Goal: Transaction & Acquisition: Purchase product/service

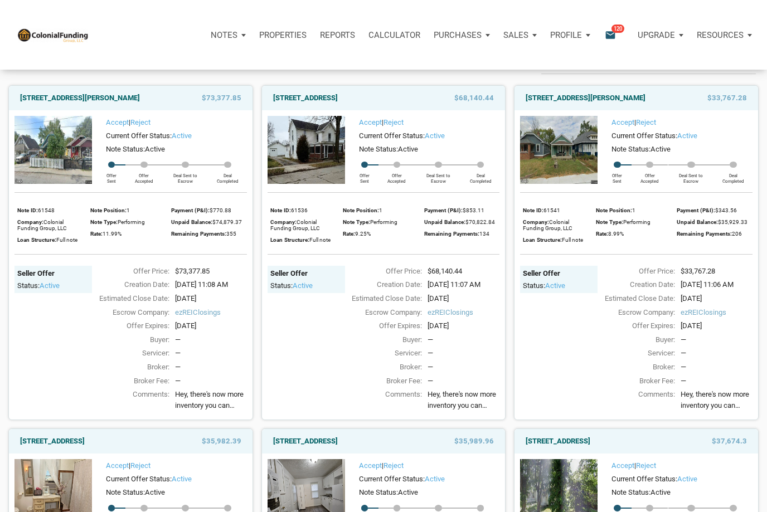
scroll to position [74, 0]
click at [299, 100] on link "112 South Main Street, Greens Fork, IN, 47345" at bounding box center [305, 98] width 65 height 13
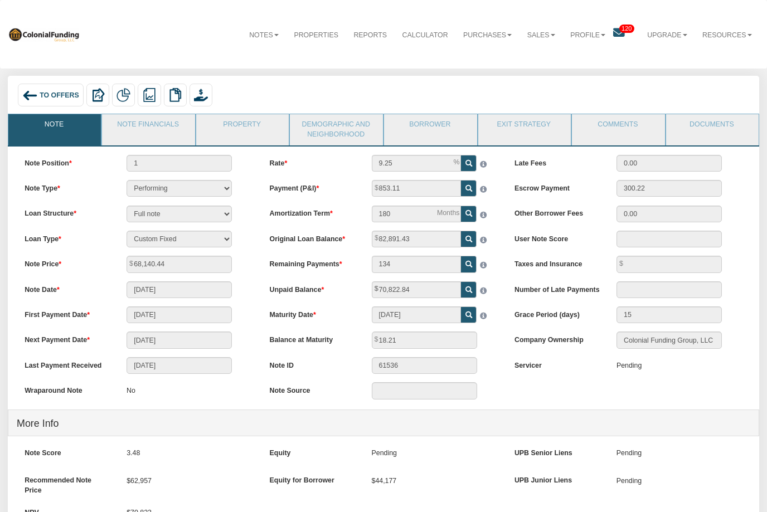
click at [42, 91] on span "To Offers" at bounding box center [60, 95] width 40 height 8
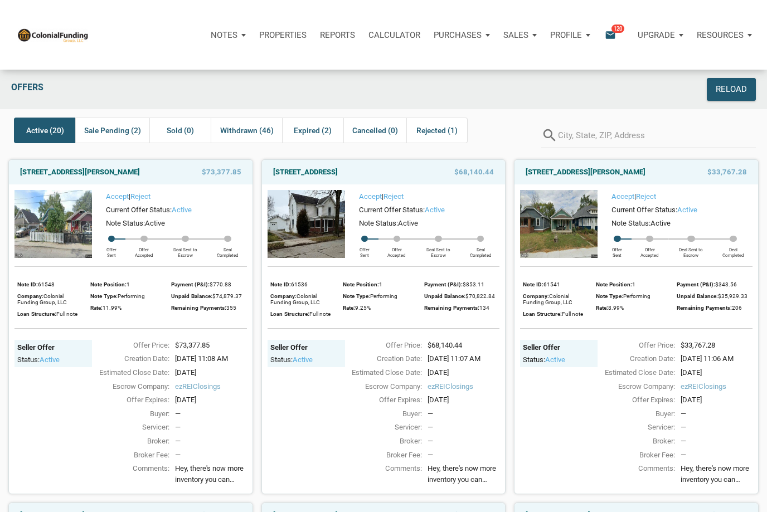
click at [46, 235] on img at bounding box center [52, 224] width 77 height 69
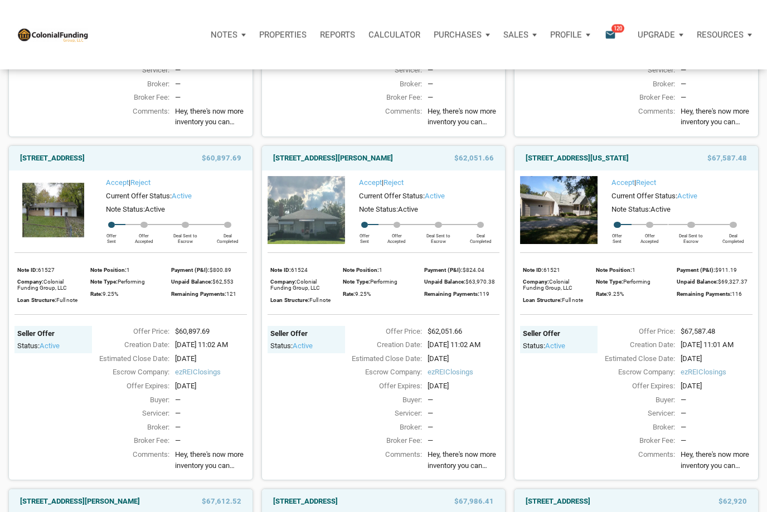
scroll to position [1045, 0]
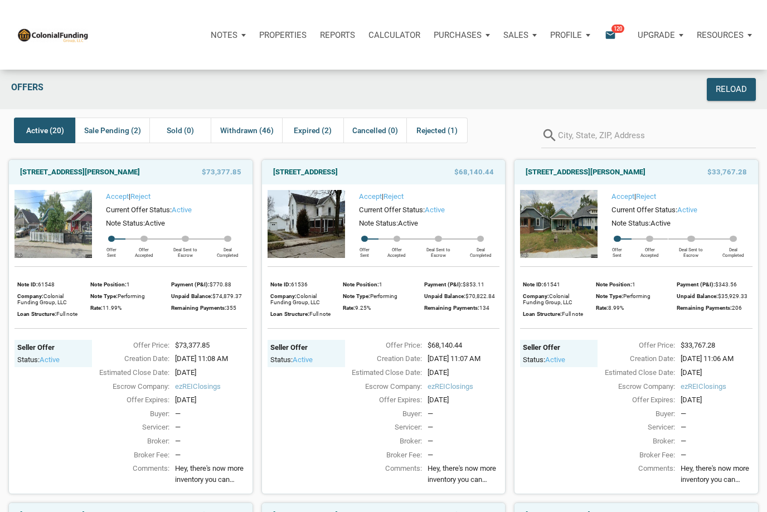
click at [551, 225] on img at bounding box center [558, 224] width 77 height 69
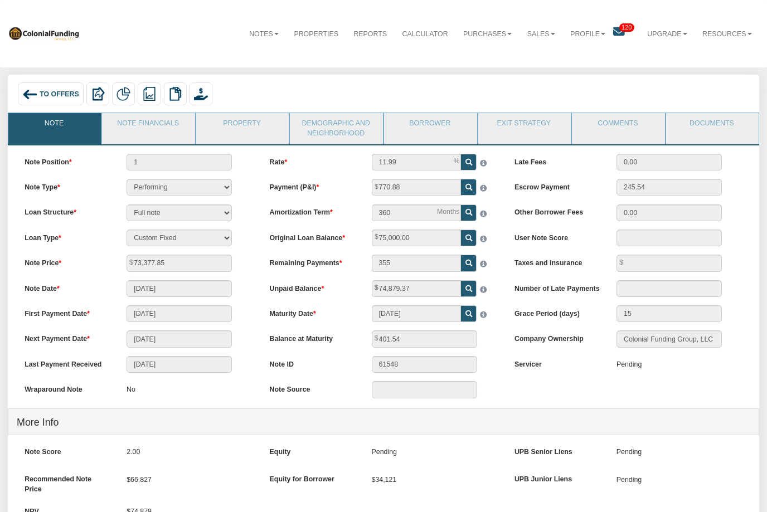
scroll to position [1, 0]
click at [335, 128] on link "Demographic and Neighborhood" at bounding box center [336, 129] width 92 height 31
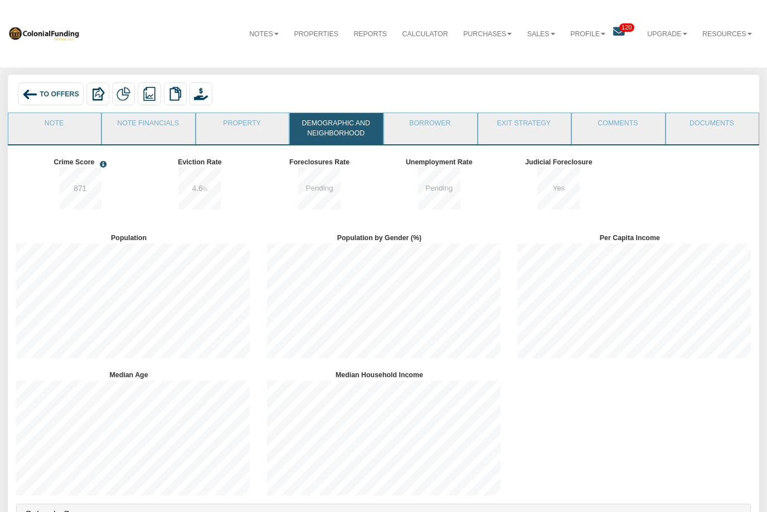
scroll to position [137, 251]
click at [225, 127] on link "Property" at bounding box center [242, 127] width 92 height 28
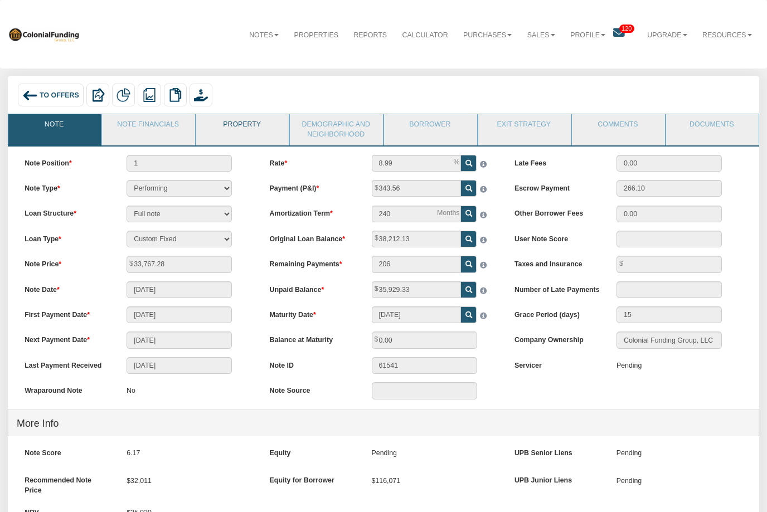
click at [249, 128] on link "Property" at bounding box center [242, 128] width 92 height 28
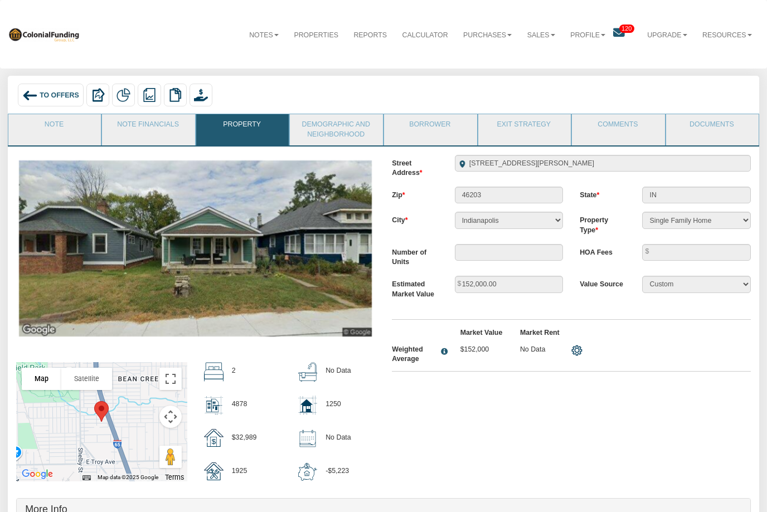
click at [45, 100] on div "To Offers" at bounding box center [50, 95] width 65 height 23
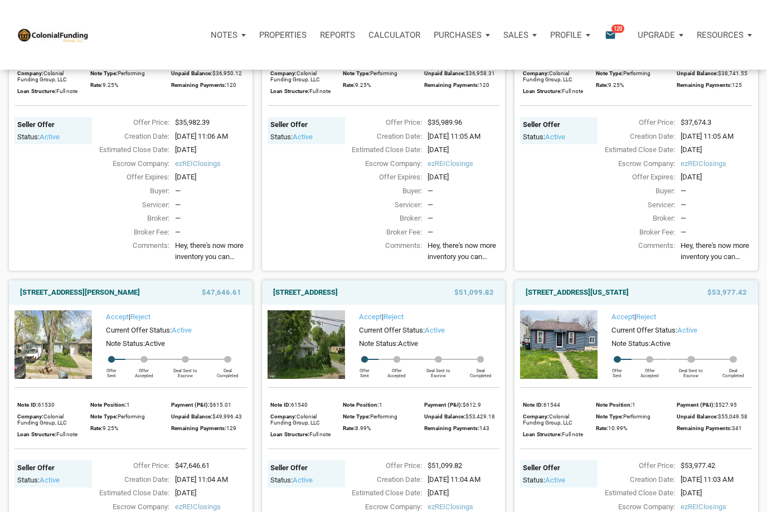
scroll to position [566, 0]
click at [320, 36] on img at bounding box center [306, 2] width 77 height 69
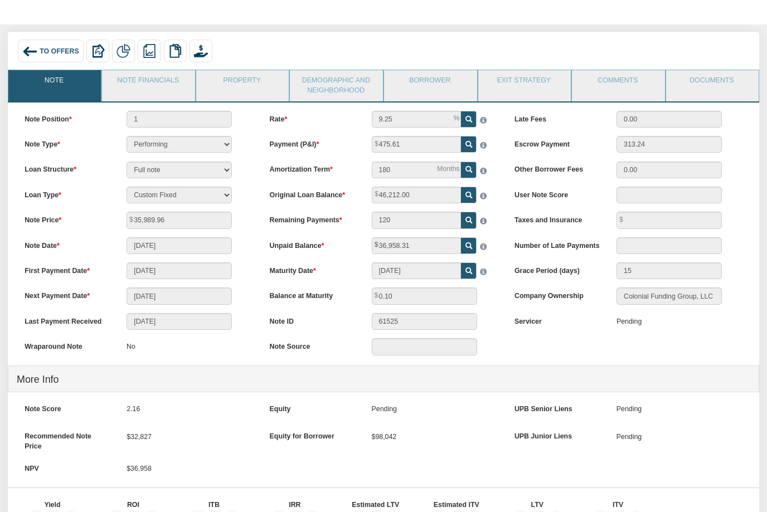
scroll to position [43, 0]
click at [248, 80] on link "Property" at bounding box center [242, 85] width 92 height 28
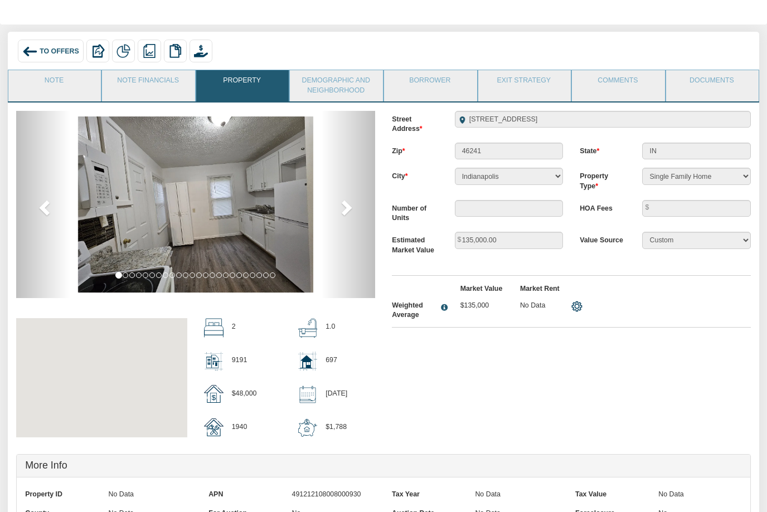
scroll to position [44, 0]
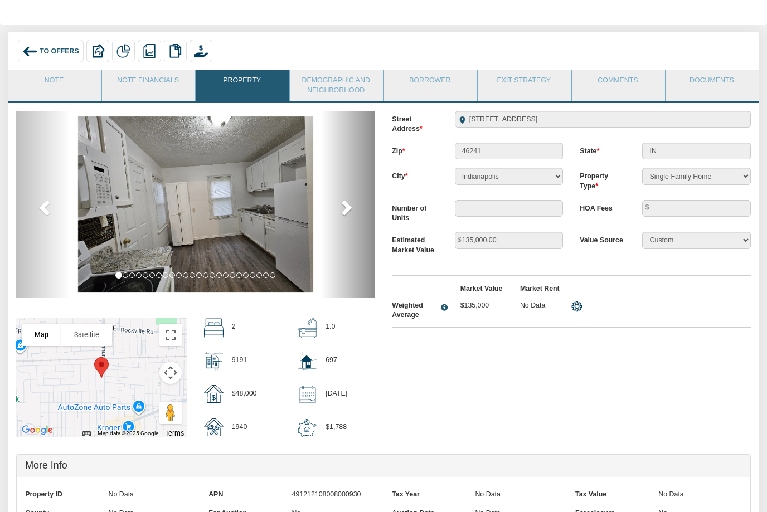
click at [343, 199] on span at bounding box center [345, 207] width 17 height 17
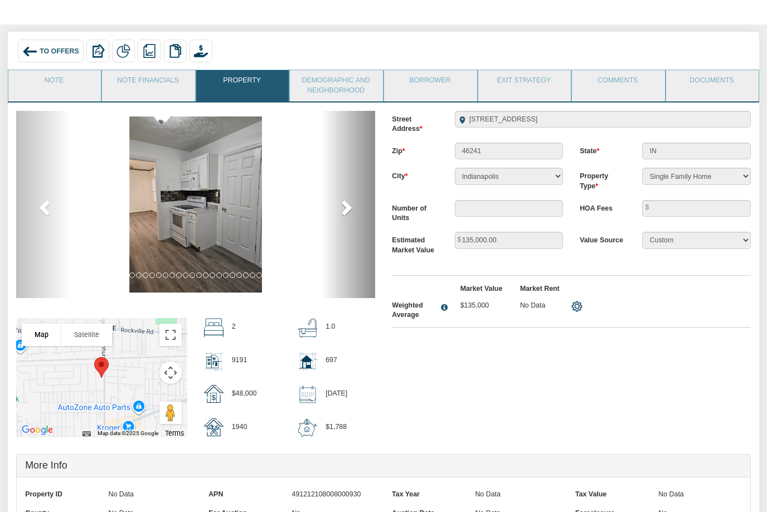
click at [333, 212] on link "next" at bounding box center [348, 205] width 54 height 188
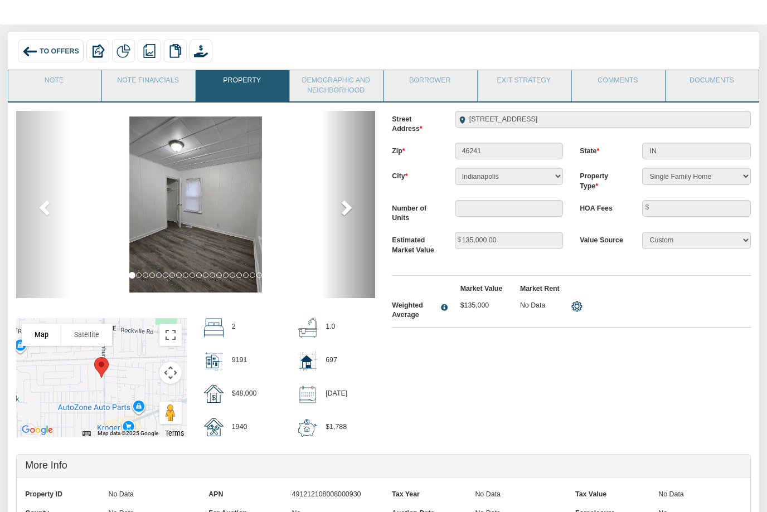
click at [346, 210] on span at bounding box center [345, 207] width 17 height 17
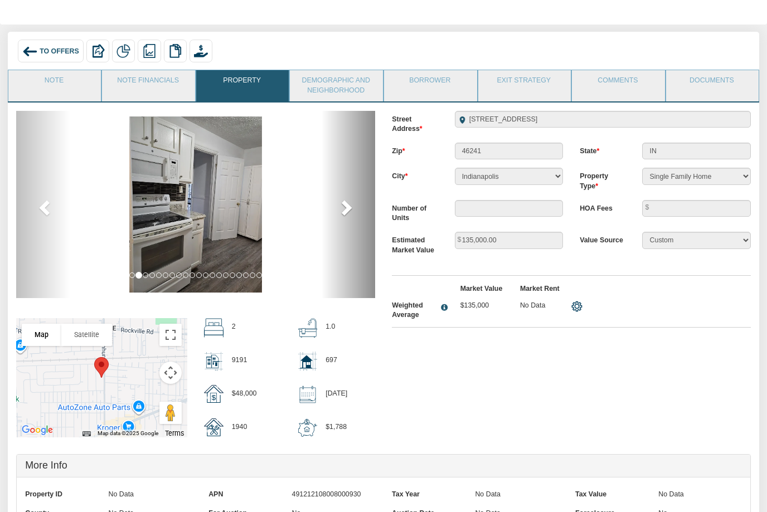
click at [337, 207] on span at bounding box center [345, 207] width 17 height 17
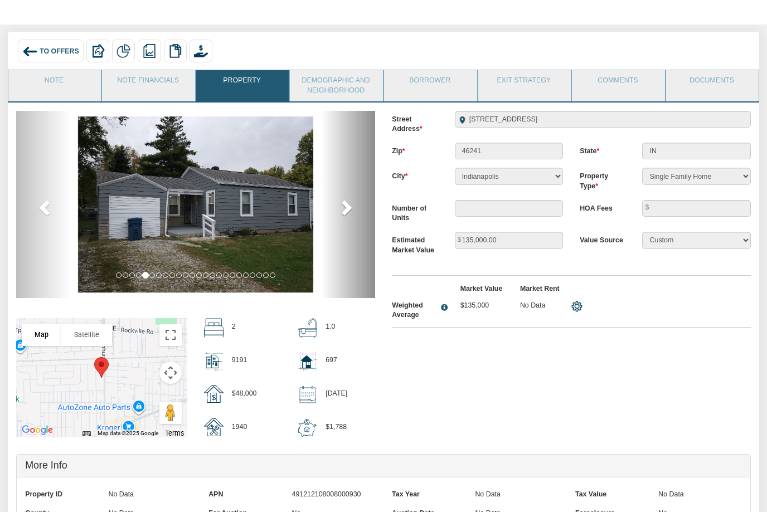
click at [328, 201] on link "next" at bounding box center [348, 205] width 54 height 188
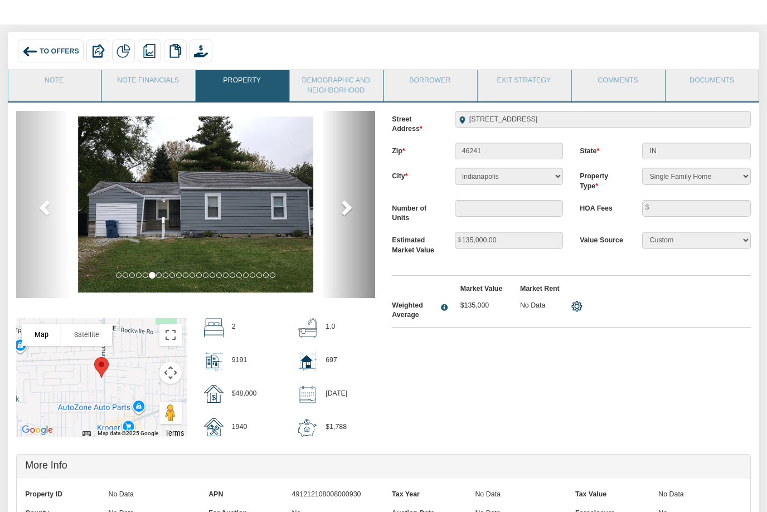
click at [329, 209] on link "next" at bounding box center [348, 205] width 54 height 188
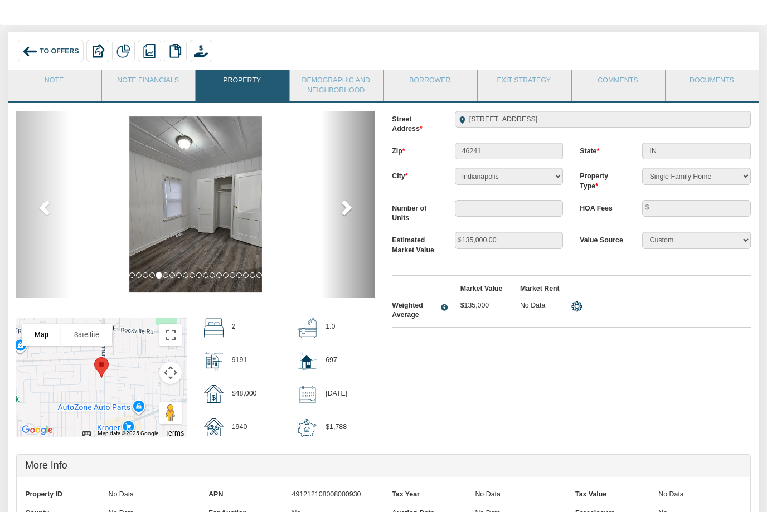
click at [333, 212] on link "next" at bounding box center [348, 205] width 54 height 188
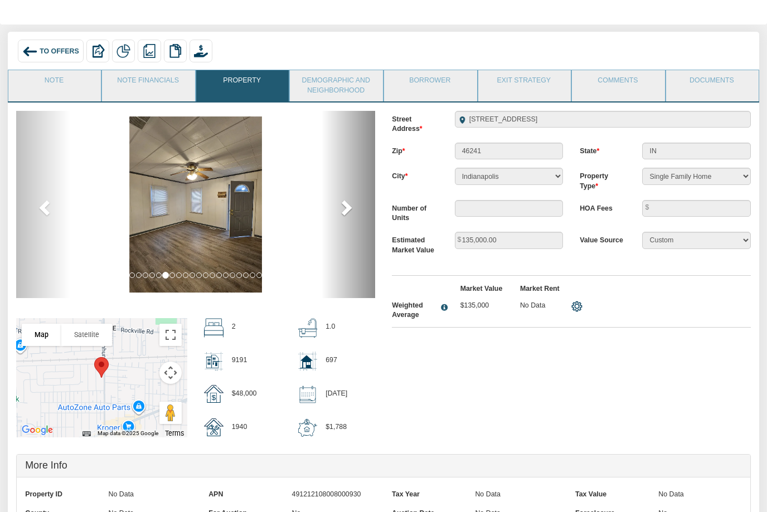
click at [331, 213] on link "next" at bounding box center [348, 205] width 54 height 188
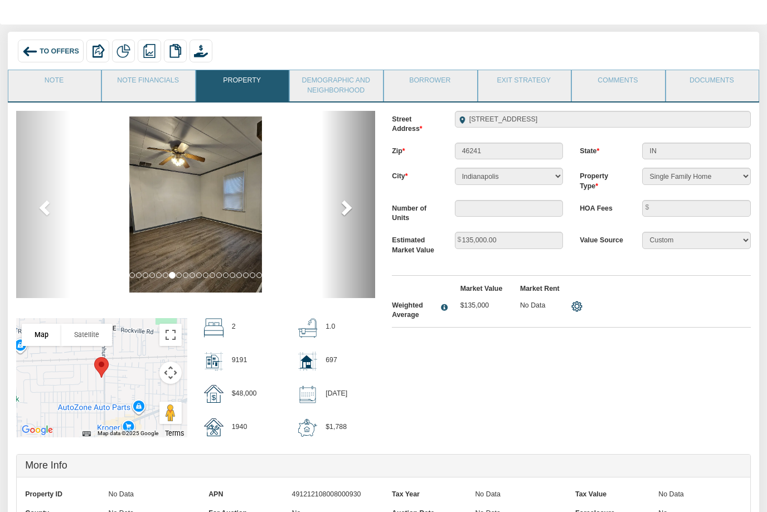
click at [323, 206] on link "next" at bounding box center [348, 205] width 54 height 188
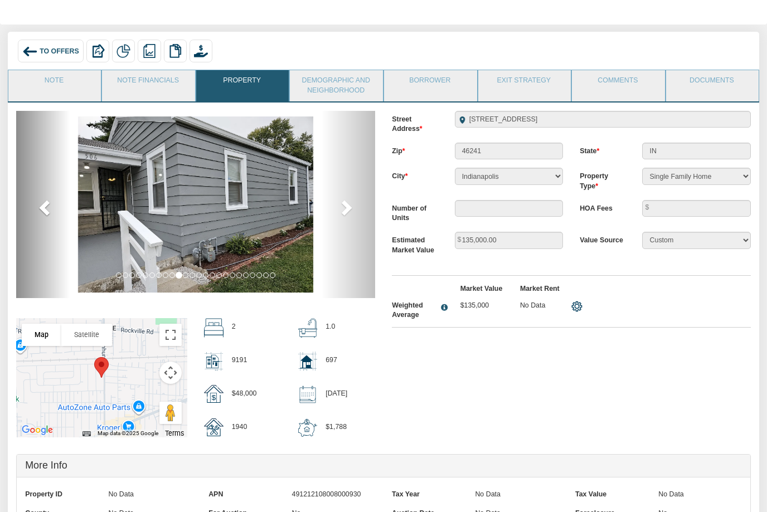
click at [54, 205] on span at bounding box center [45, 207] width 17 height 17
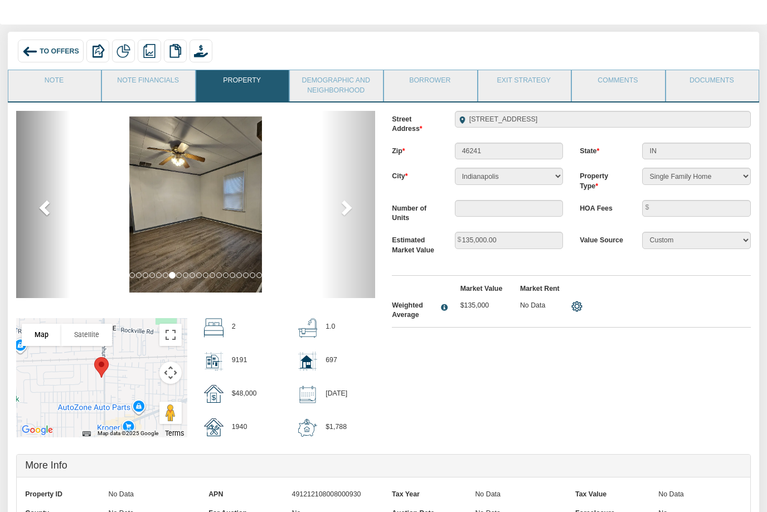
click at [50, 211] on span at bounding box center [45, 207] width 17 height 17
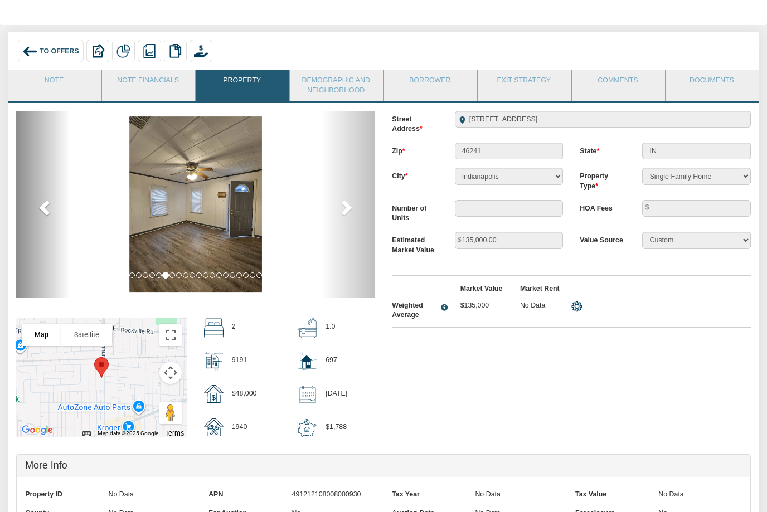
click at [46, 210] on span at bounding box center [45, 207] width 17 height 17
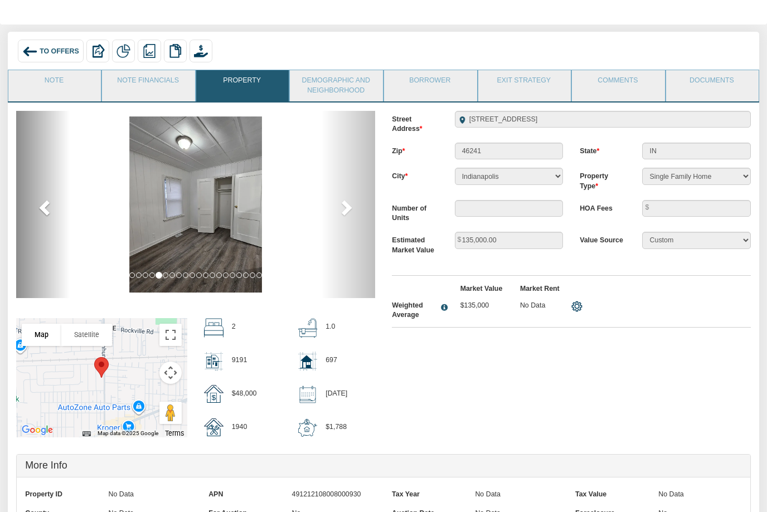
click at [44, 212] on span at bounding box center [45, 207] width 17 height 17
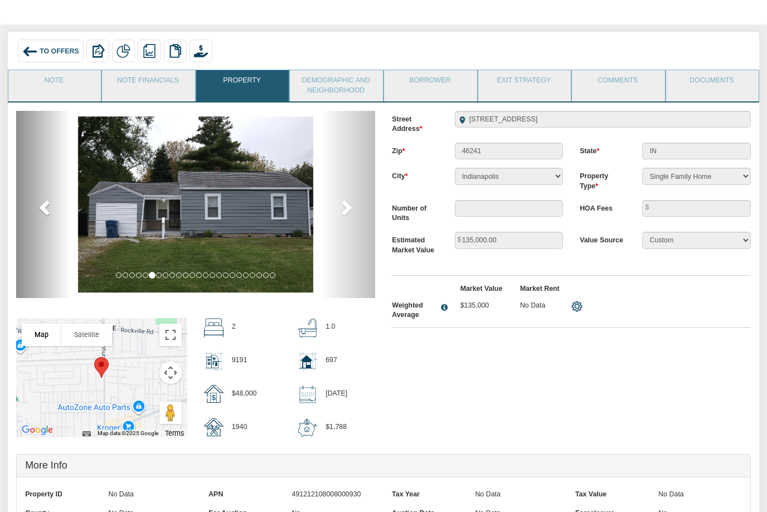
click at [37, 210] on span at bounding box center [45, 207] width 17 height 17
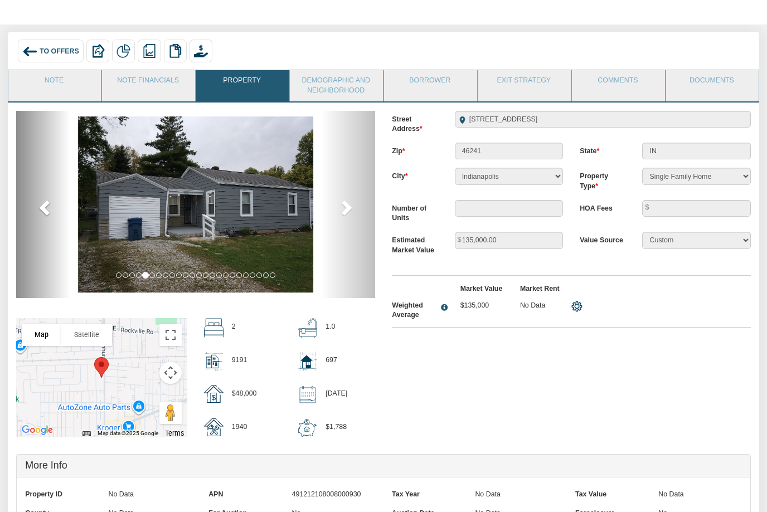
click at [40, 216] on span at bounding box center [45, 207] width 17 height 17
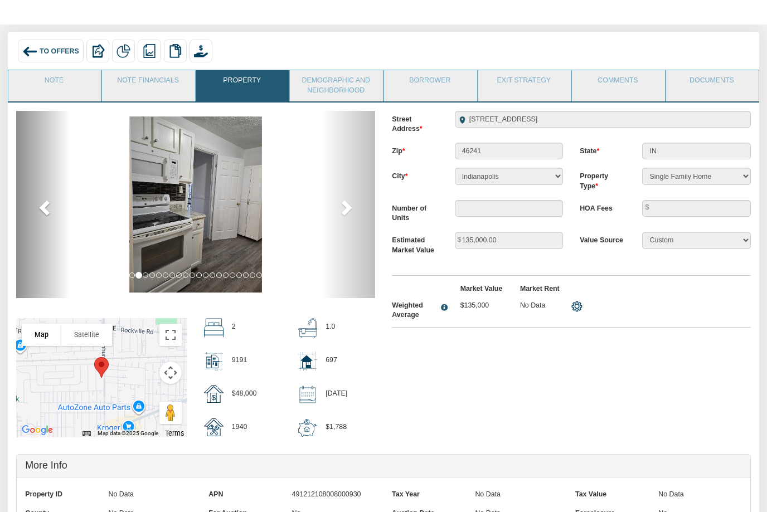
click at [43, 214] on span at bounding box center [45, 207] width 17 height 17
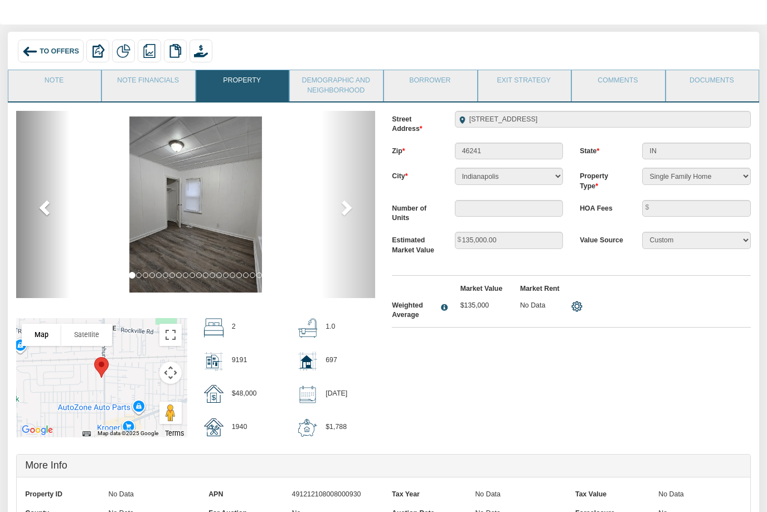
click at [38, 215] on span at bounding box center [45, 207] width 17 height 17
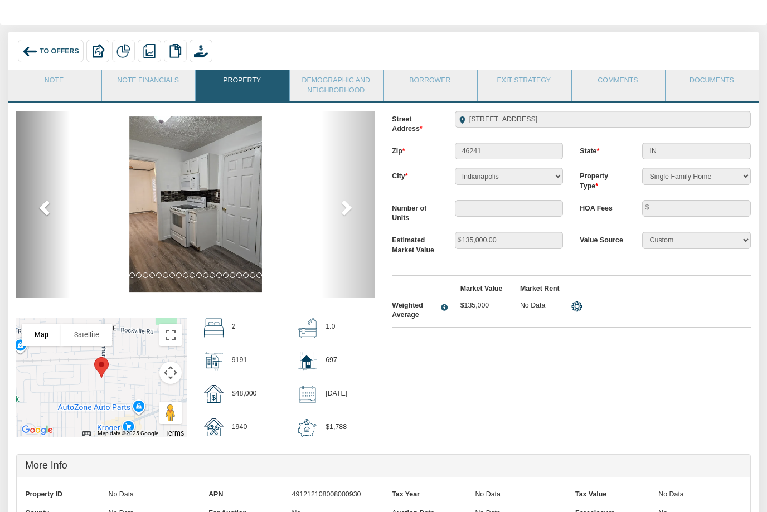
click at [40, 216] on span at bounding box center [45, 207] width 17 height 17
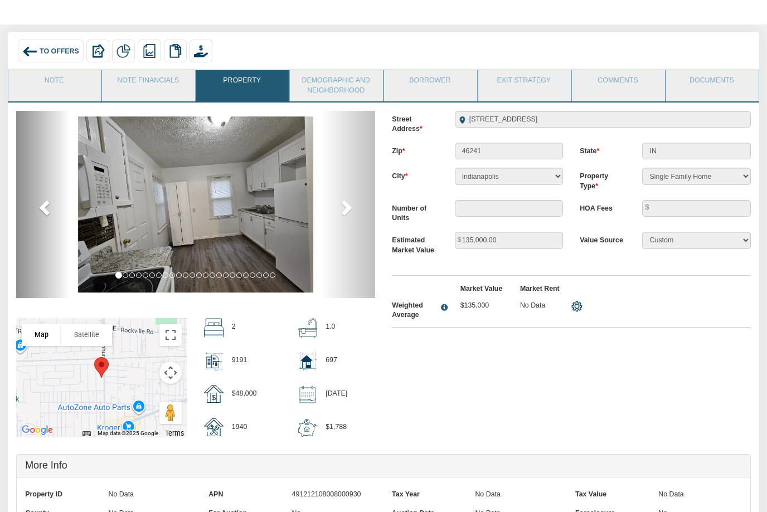
click at [36, 206] on link "previous" at bounding box center [43, 205] width 54 height 188
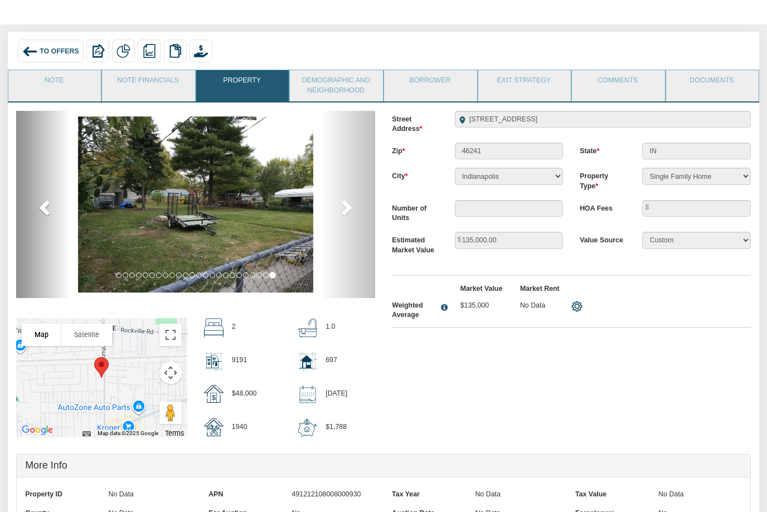
click at [34, 206] on link "previous" at bounding box center [43, 205] width 54 height 188
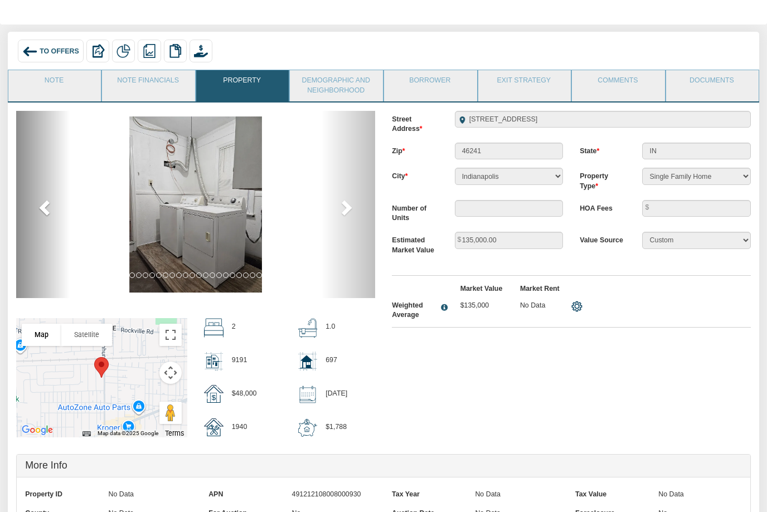
click at [36, 209] on link "previous" at bounding box center [43, 205] width 54 height 188
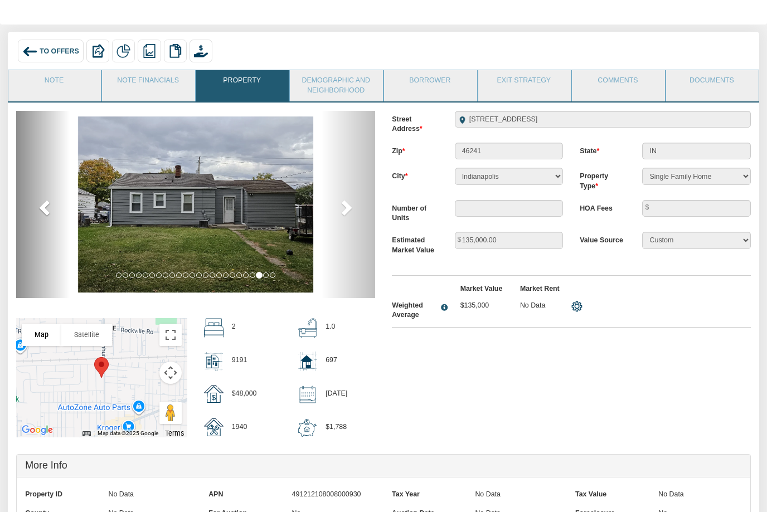
click at [33, 207] on link "previous" at bounding box center [43, 205] width 54 height 188
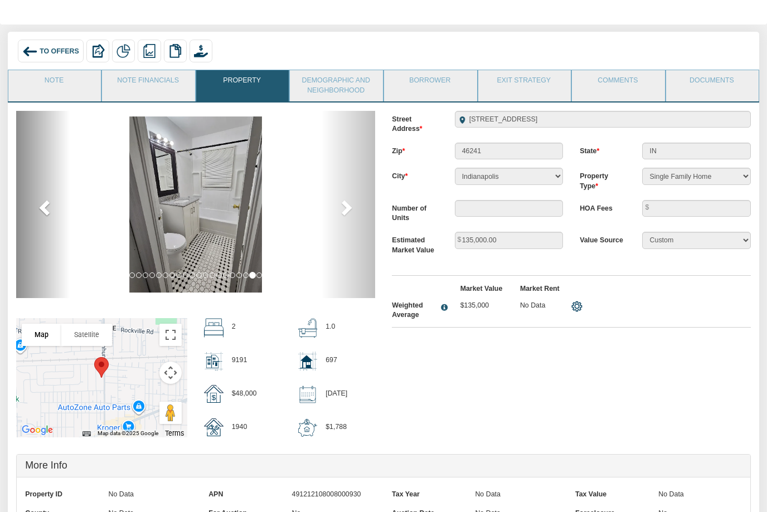
click at [43, 214] on span at bounding box center [45, 207] width 17 height 17
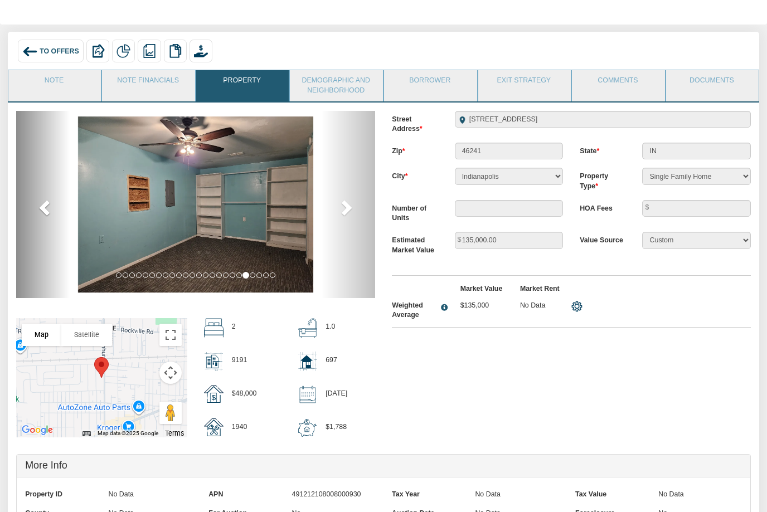
click at [36, 206] on link "previous" at bounding box center [43, 205] width 54 height 188
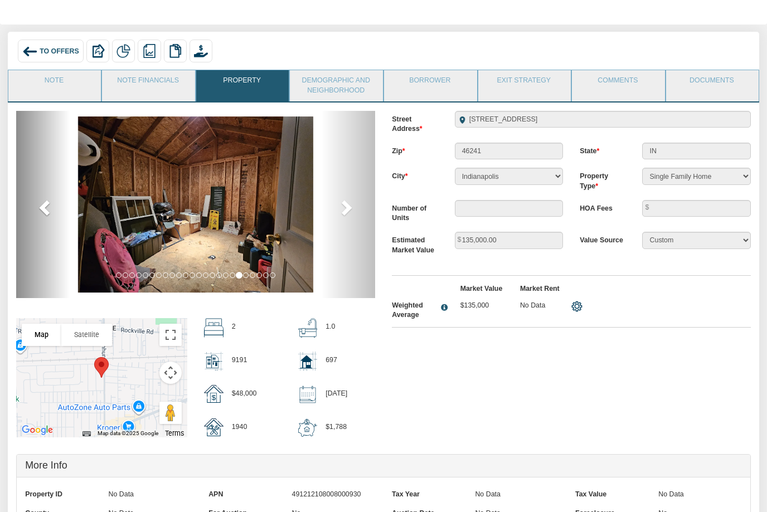
click at [36, 209] on link "previous" at bounding box center [43, 205] width 54 height 188
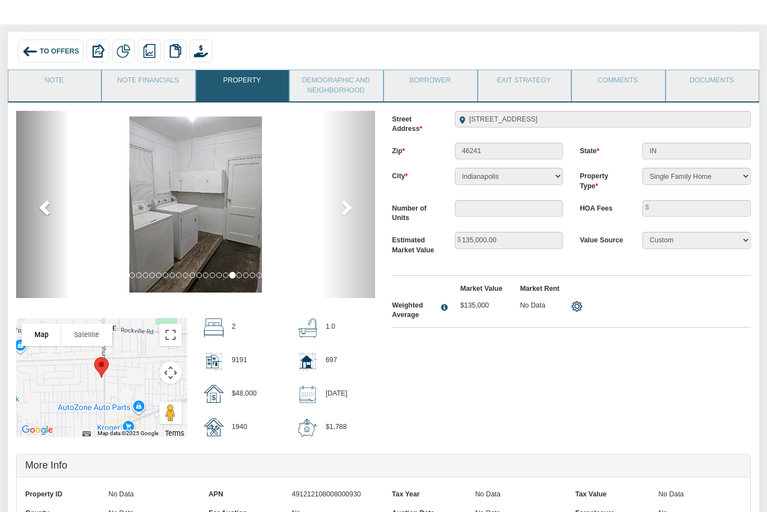
click at [35, 217] on link "previous" at bounding box center [43, 205] width 54 height 188
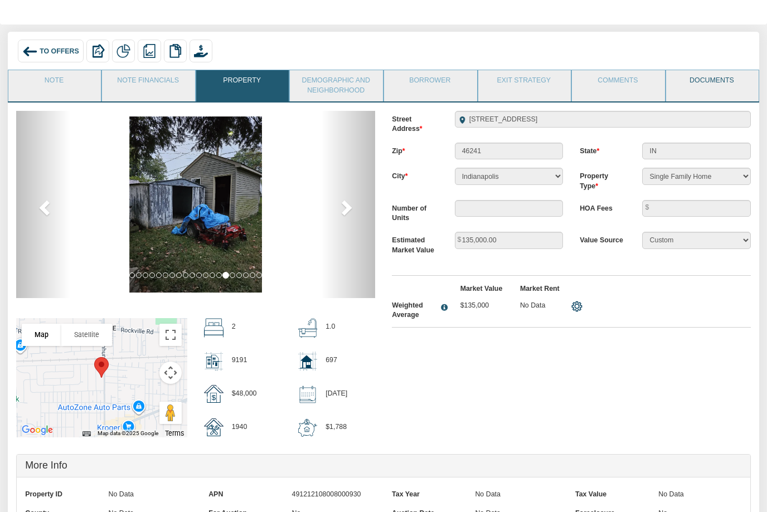
click at [702, 76] on link "Documents" at bounding box center [712, 84] width 92 height 28
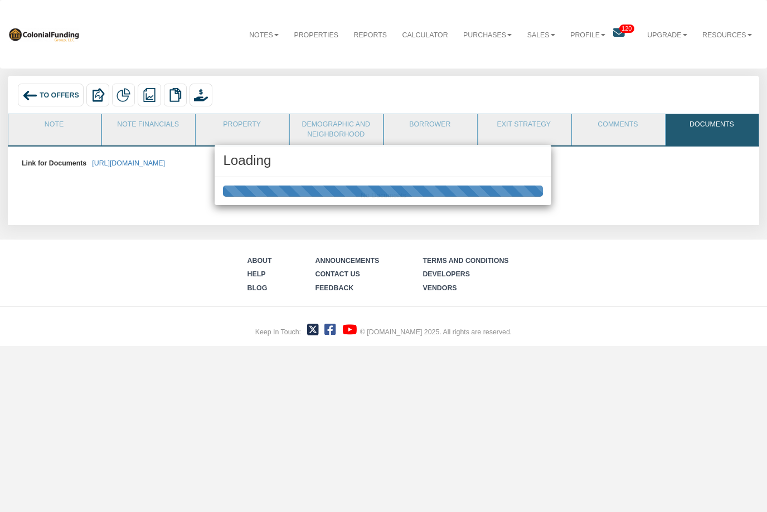
scroll to position [0, 0]
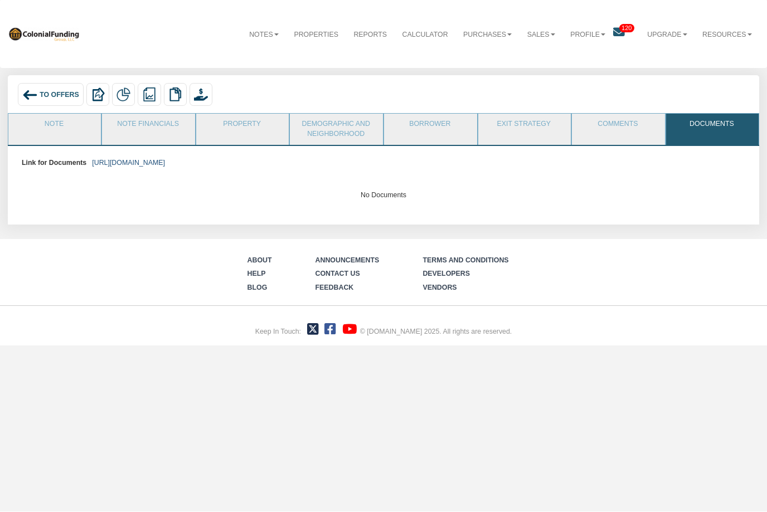
click at [165, 162] on link "https://colonialfundinggroup.sharepoint.com/:f:/s/operationsteam/ErlU4X8UYB9Lrm…" at bounding box center [128, 163] width 73 height 8
click at [56, 135] on link "Note" at bounding box center [54, 128] width 92 height 28
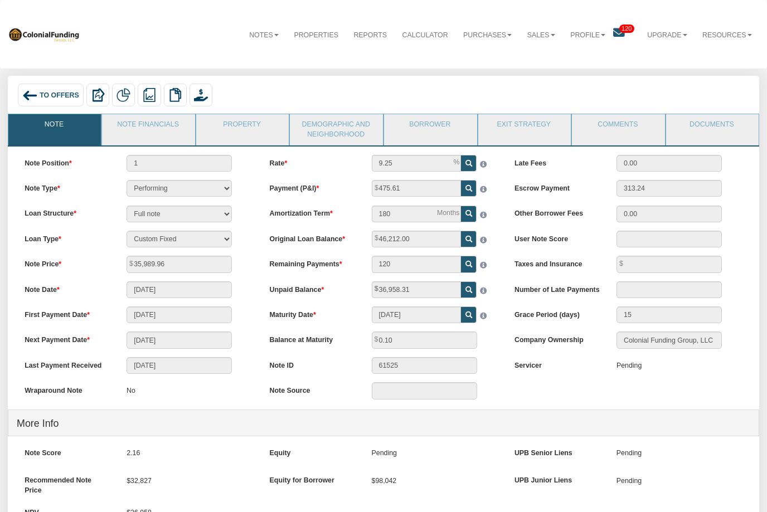
click at [49, 97] on span "To Offers" at bounding box center [60, 95] width 40 height 8
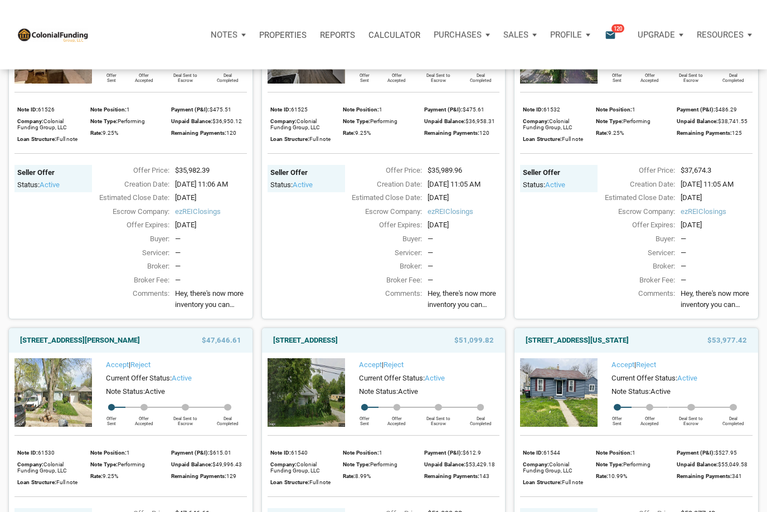
scroll to position [520, 0]
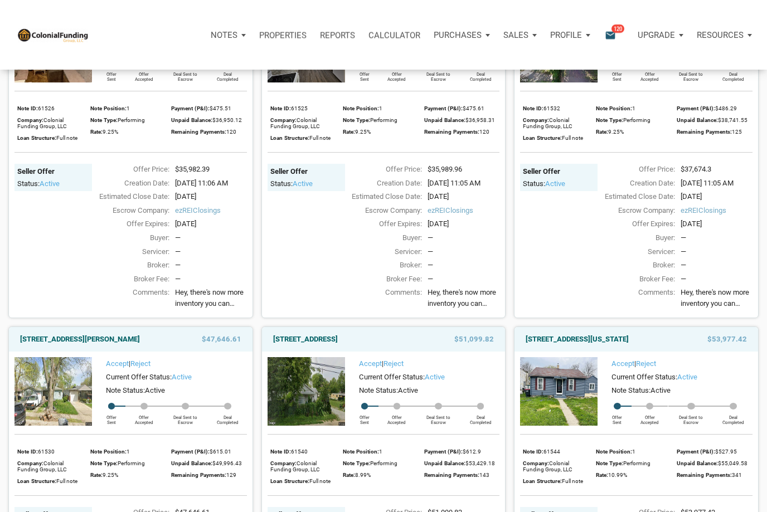
click at [370, 25] on link "Accept" at bounding box center [370, 20] width 23 height 8
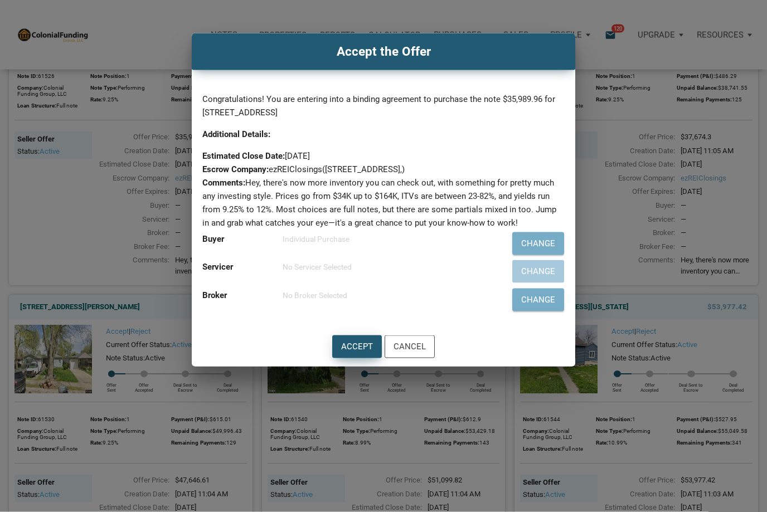
scroll to position [552, 0]
click at [350, 350] on div "Accept" at bounding box center [357, 347] width 32 height 13
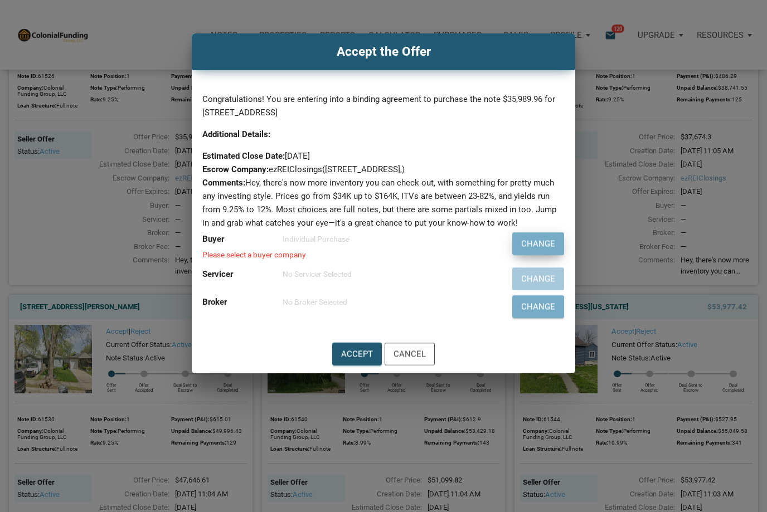
click at [535, 241] on div "Change" at bounding box center [538, 244] width 34 height 13
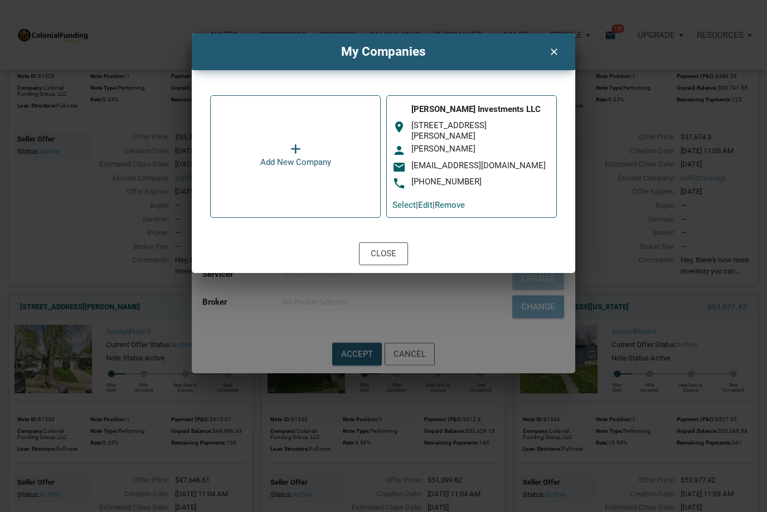
click at [474, 178] on div "956-566-1951" at bounding box center [480, 182] width 139 height 11
click at [457, 162] on div "davidleejimenez@gmail.com" at bounding box center [480, 166] width 139 height 11
click at [399, 202] on link "Select" at bounding box center [403, 205] width 23 height 10
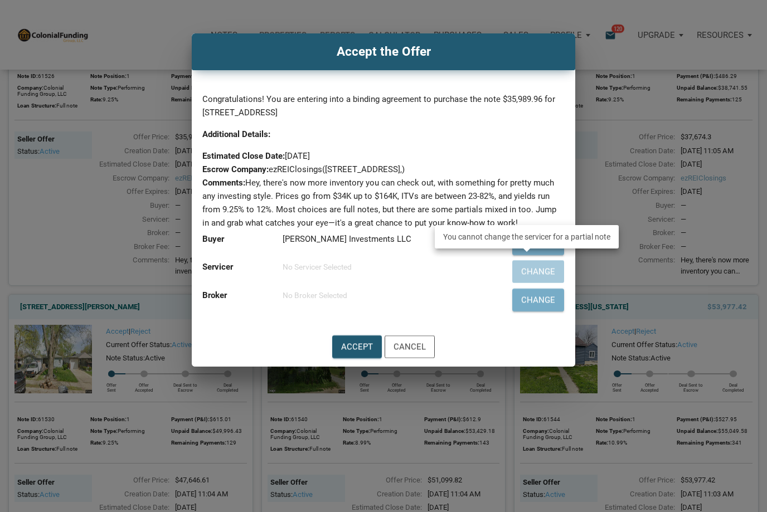
click at [540, 274] on div "Change" at bounding box center [527, 272] width 75 height 28
click at [437, 290] on div "No Broker Selected" at bounding box center [386, 295] width 207 height 13
click at [544, 307] on div "Change" at bounding box center [538, 300] width 51 height 22
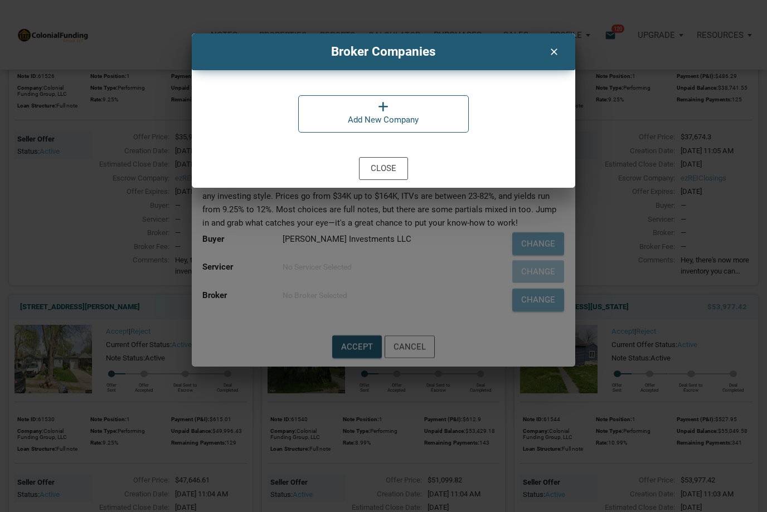
click at [411, 284] on div "Broker Companies clear Add New Company Close" at bounding box center [383, 256] width 767 height 512
click at [381, 165] on div "Close" at bounding box center [384, 168] width 26 height 13
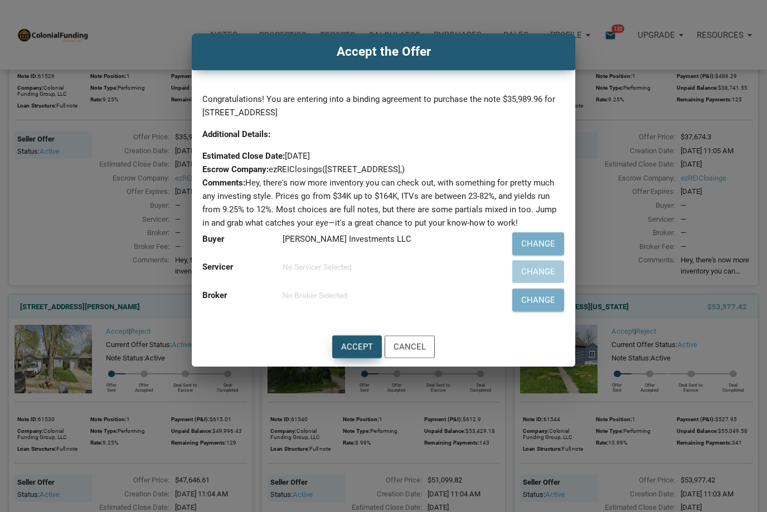
click at [351, 347] on div "Accept" at bounding box center [357, 347] width 32 height 13
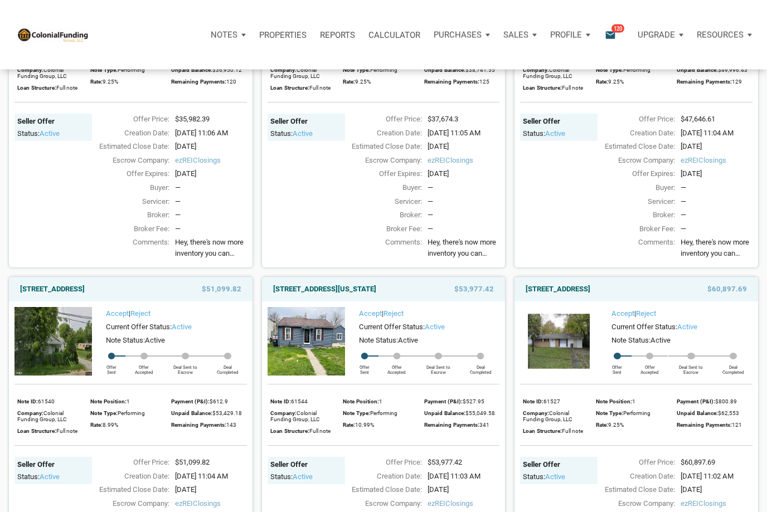
scroll to position [571, 0]
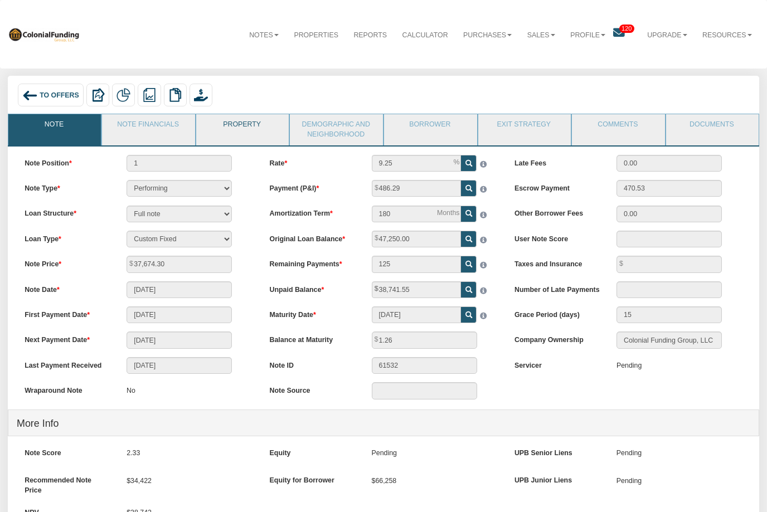
click at [245, 128] on link "Property" at bounding box center [242, 128] width 92 height 28
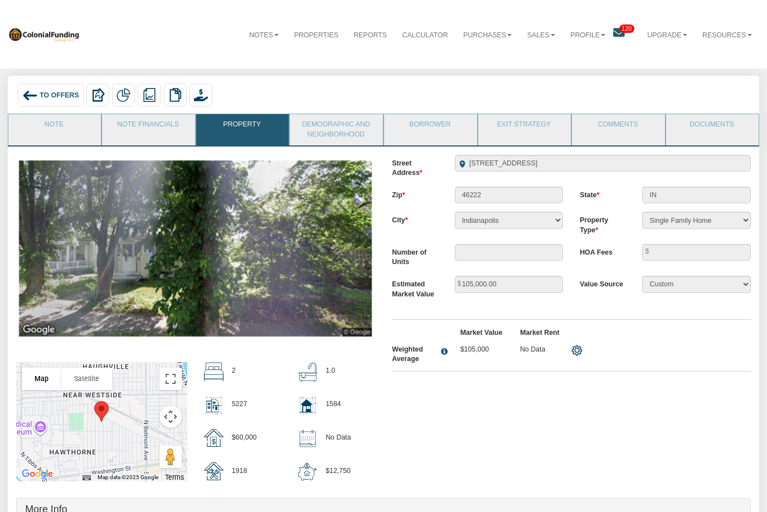
click at [37, 90] on img at bounding box center [30, 96] width 16 height 16
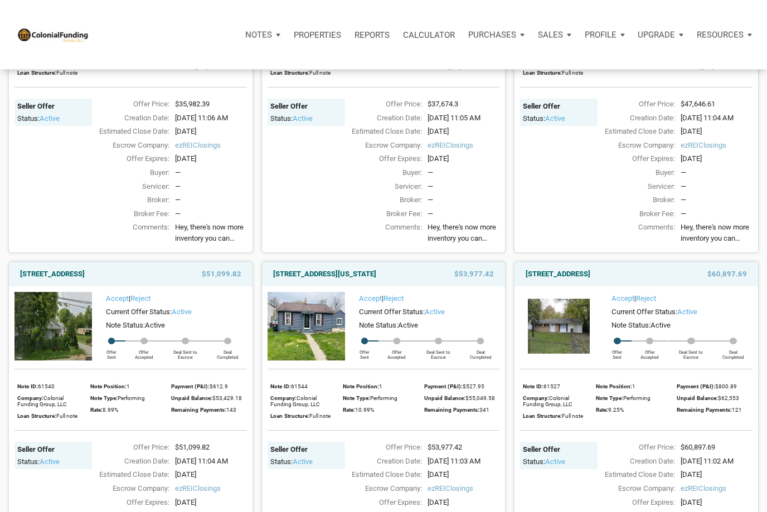
scroll to position [585, 0]
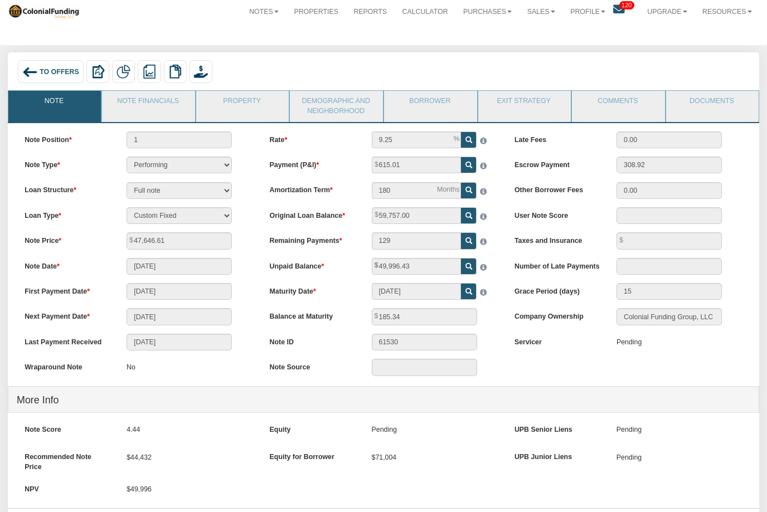
scroll to position [20, 0]
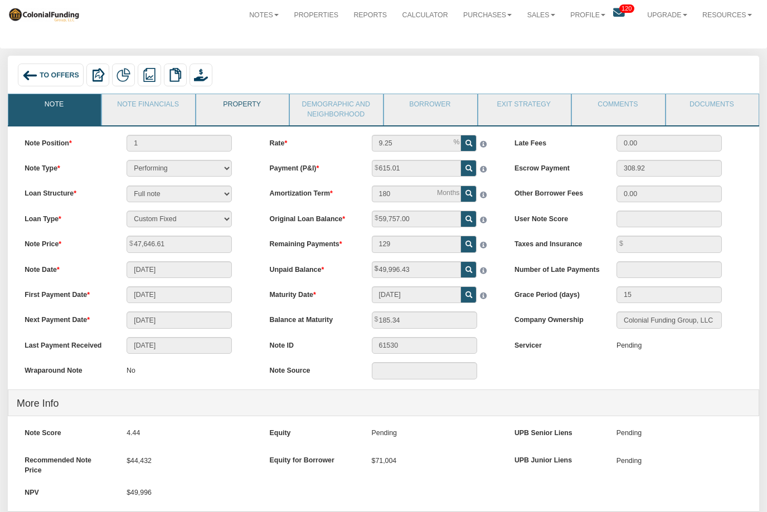
click at [239, 102] on link "Property" at bounding box center [242, 108] width 92 height 28
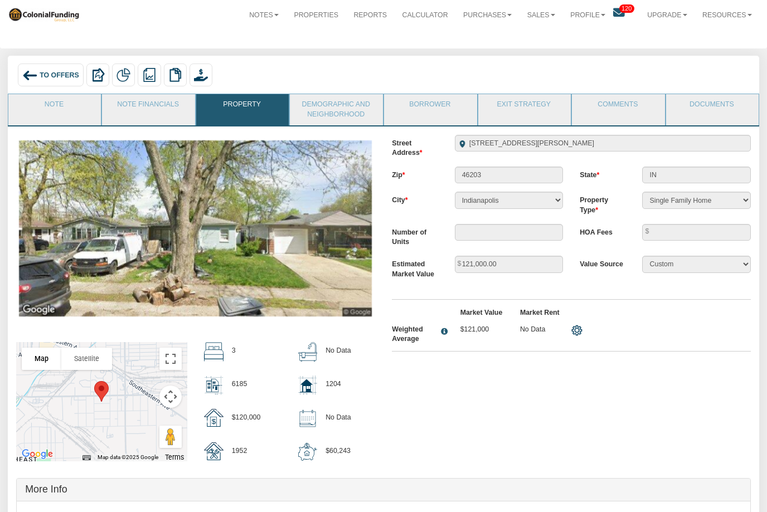
click at [247, 279] on img at bounding box center [195, 228] width 353 height 176
click at [700, 103] on link "Documents" at bounding box center [712, 108] width 92 height 28
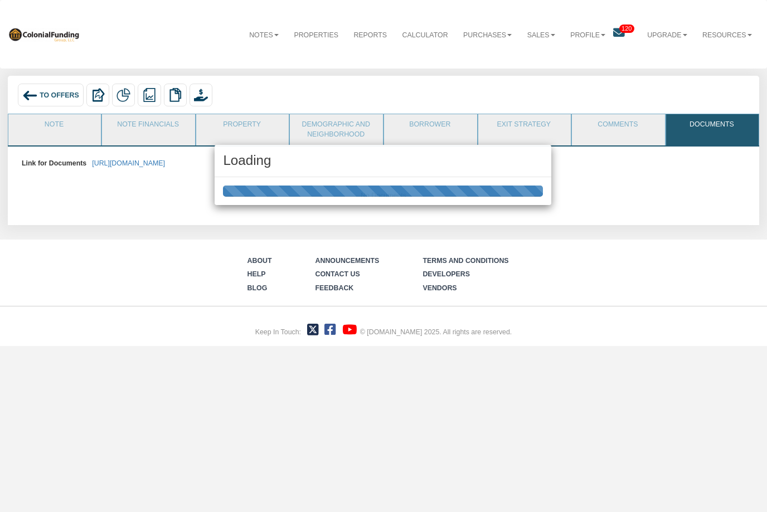
scroll to position [0, 0]
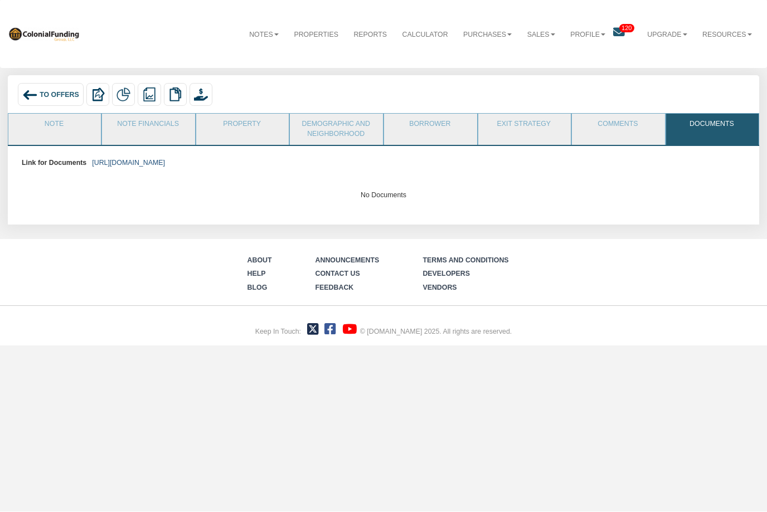
click at [165, 164] on link "https://colonialfundinggroup.sharepoint.com/:f:/s/operationsteam/EnFmrck22z5OlA…" at bounding box center [128, 163] width 73 height 8
click at [42, 91] on span "To Offers" at bounding box center [60, 95] width 40 height 8
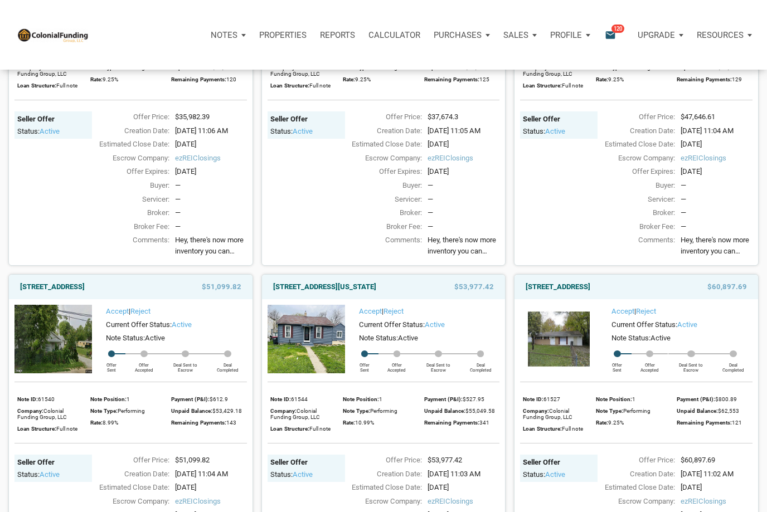
scroll to position [571, 0]
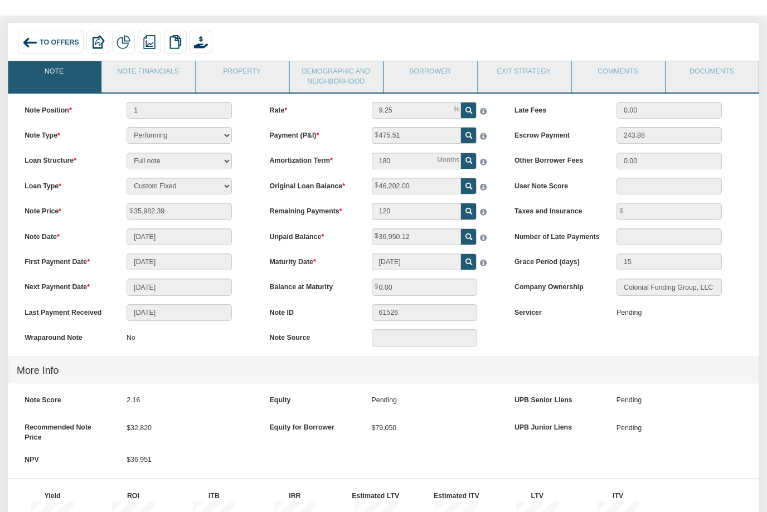
scroll to position [47, 0]
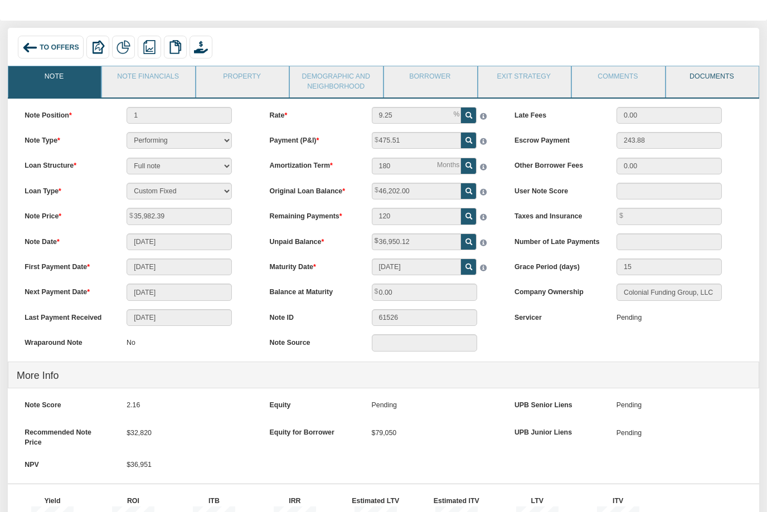
click at [701, 87] on link "Documents" at bounding box center [712, 81] width 92 height 28
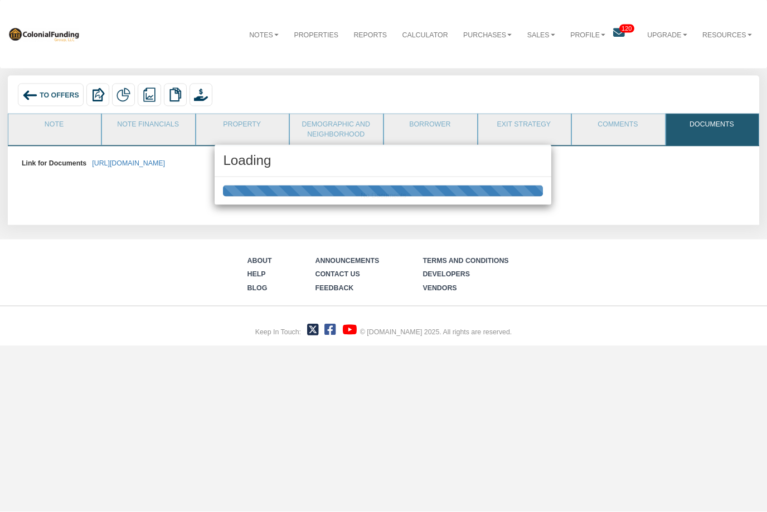
scroll to position [0, 0]
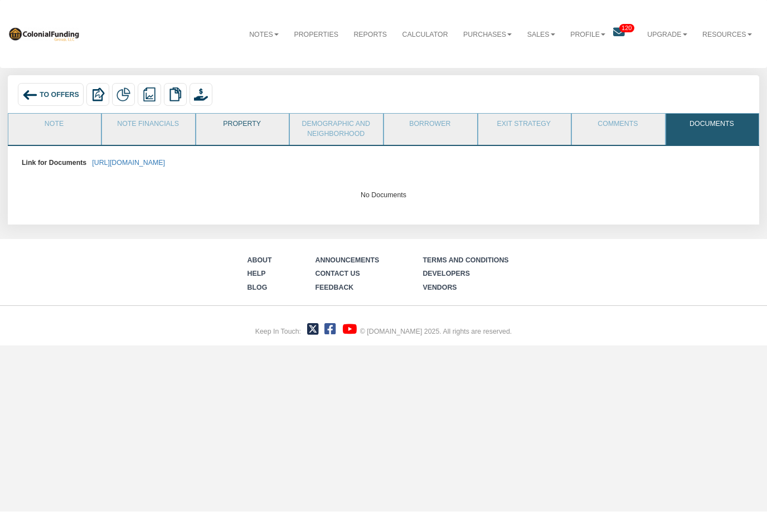
click at [250, 128] on link "Property" at bounding box center [242, 128] width 92 height 28
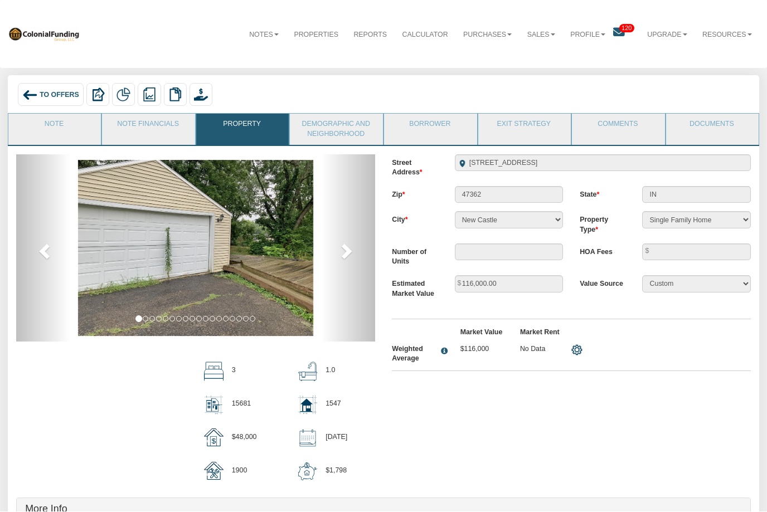
scroll to position [1, 0]
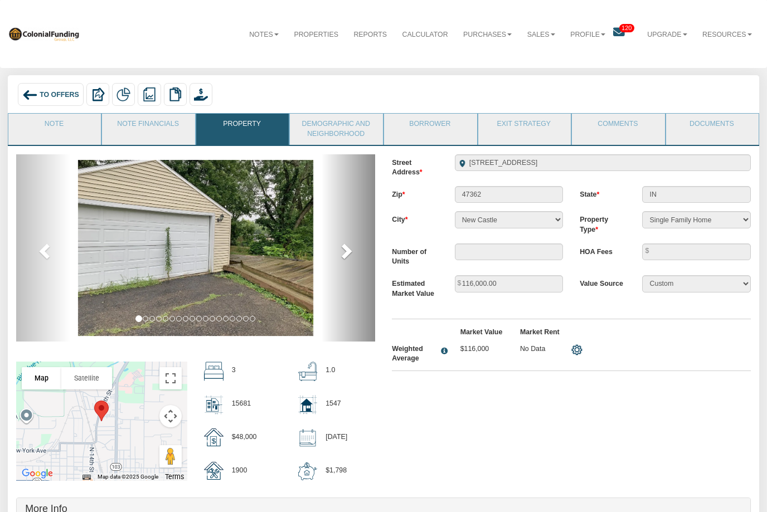
click at [341, 253] on span at bounding box center [345, 251] width 17 height 17
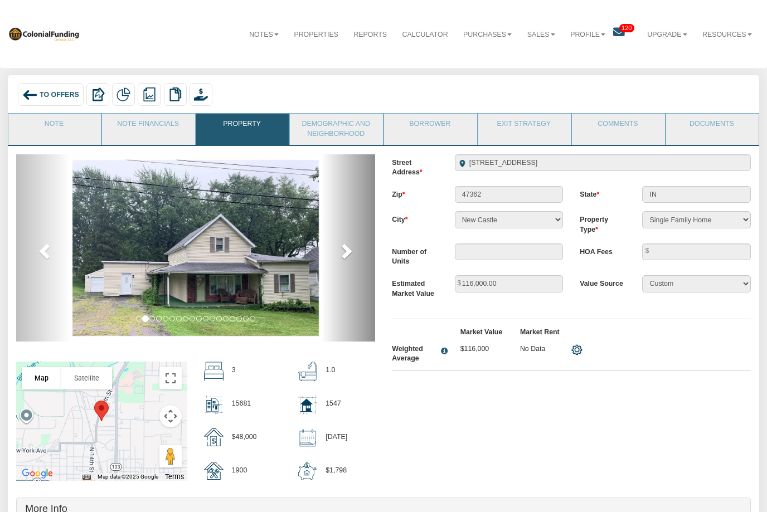
click at [343, 249] on span at bounding box center [345, 251] width 17 height 17
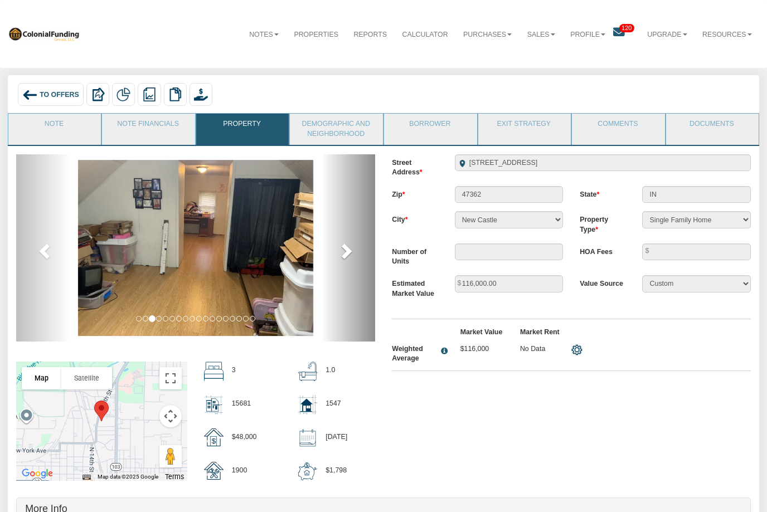
click at [349, 247] on span at bounding box center [345, 251] width 17 height 17
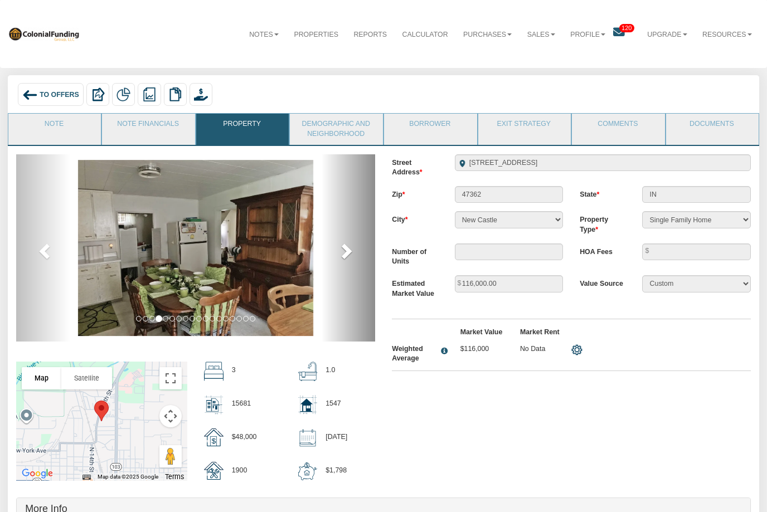
click at [351, 250] on span at bounding box center [345, 251] width 17 height 17
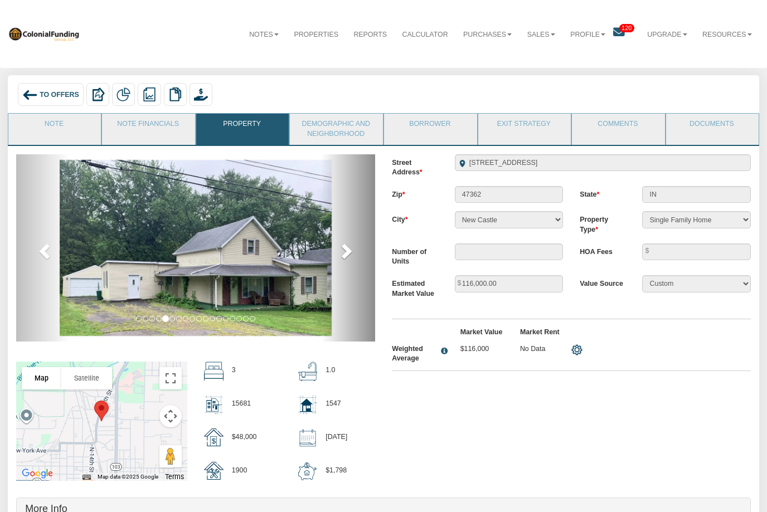
click at [353, 251] on span at bounding box center [345, 251] width 17 height 17
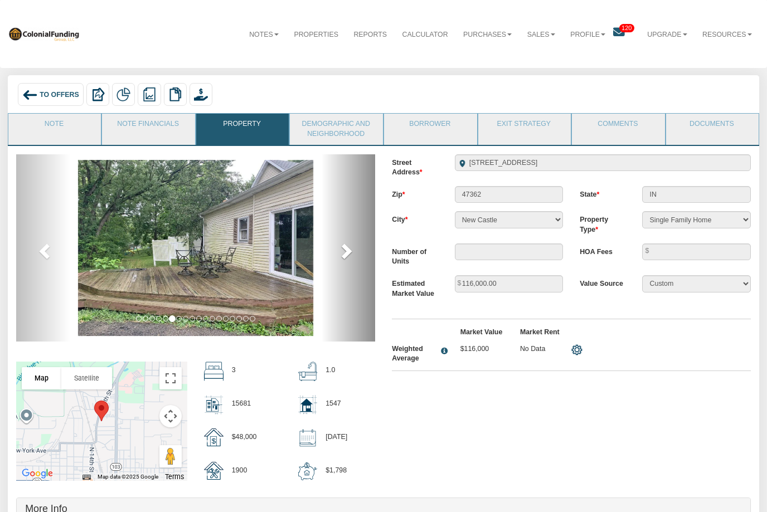
click at [352, 251] on span at bounding box center [345, 251] width 17 height 17
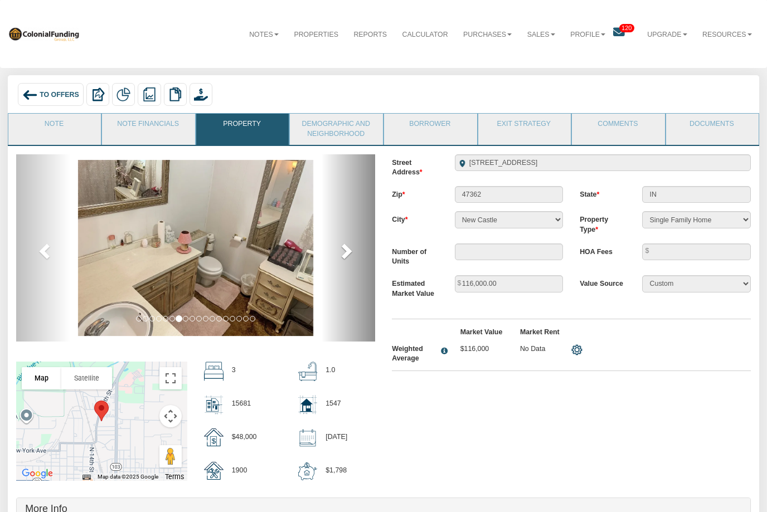
click at [351, 253] on span at bounding box center [345, 251] width 17 height 17
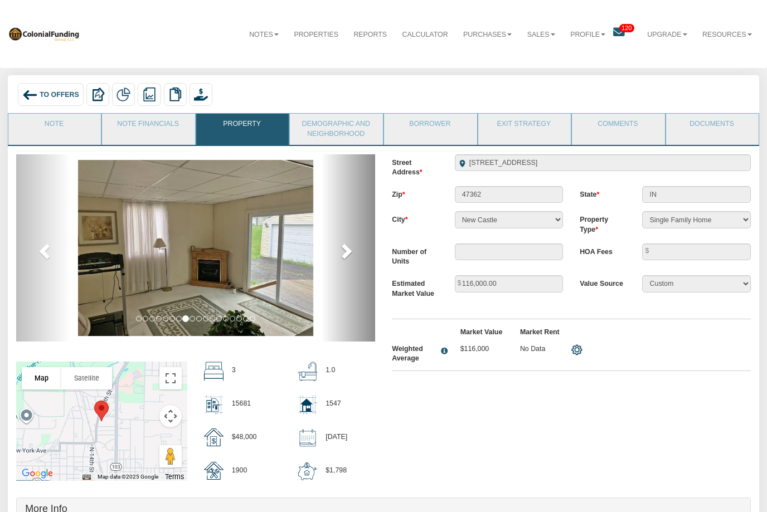
click at [351, 251] on span at bounding box center [345, 251] width 17 height 17
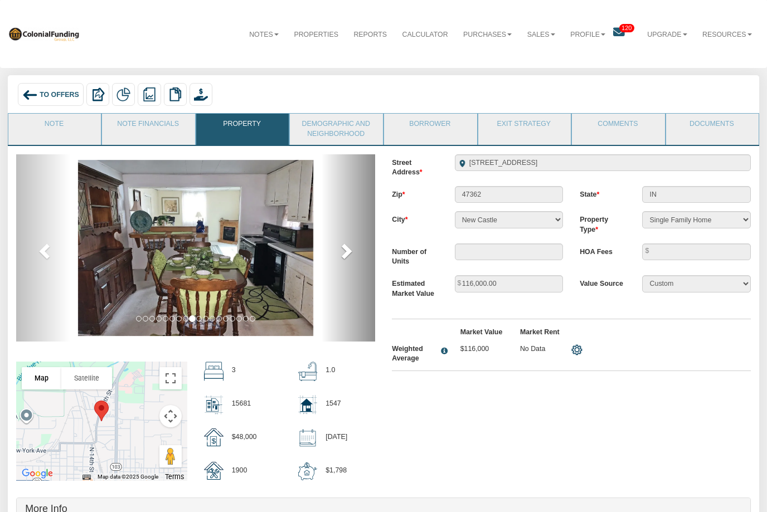
click at [351, 254] on span at bounding box center [345, 251] width 17 height 17
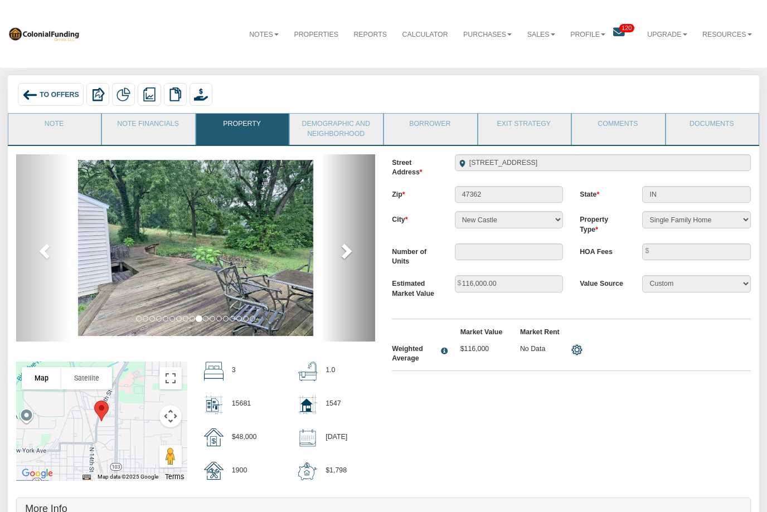
click at [352, 253] on span at bounding box center [345, 251] width 17 height 17
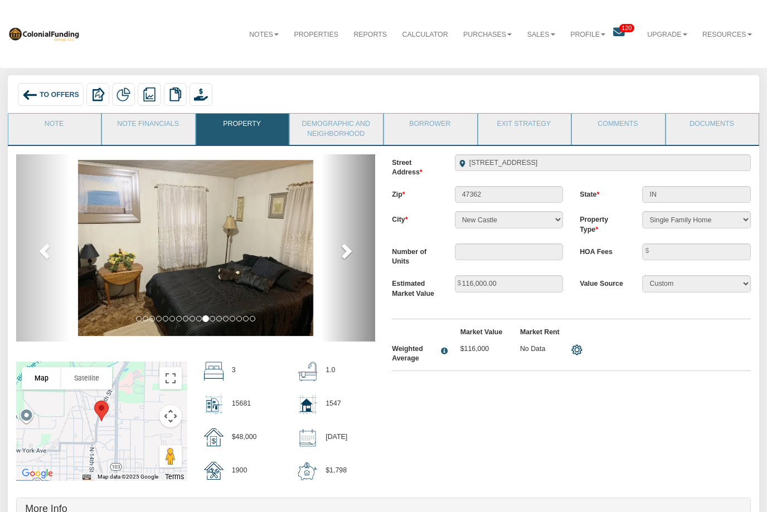
click at [352, 253] on span at bounding box center [345, 251] width 17 height 17
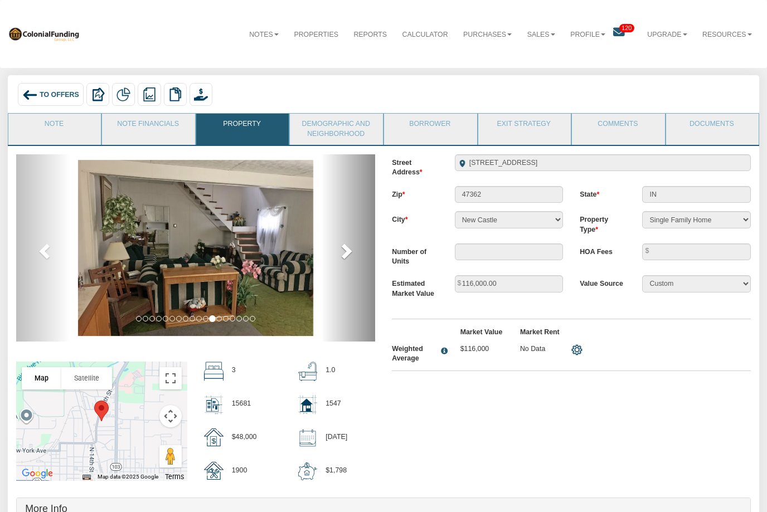
click at [351, 253] on span at bounding box center [345, 251] width 17 height 17
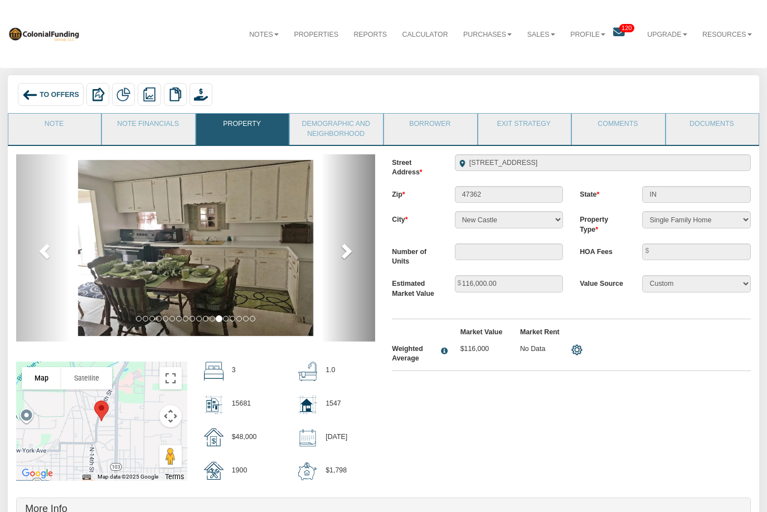
click at [352, 254] on span at bounding box center [345, 251] width 17 height 17
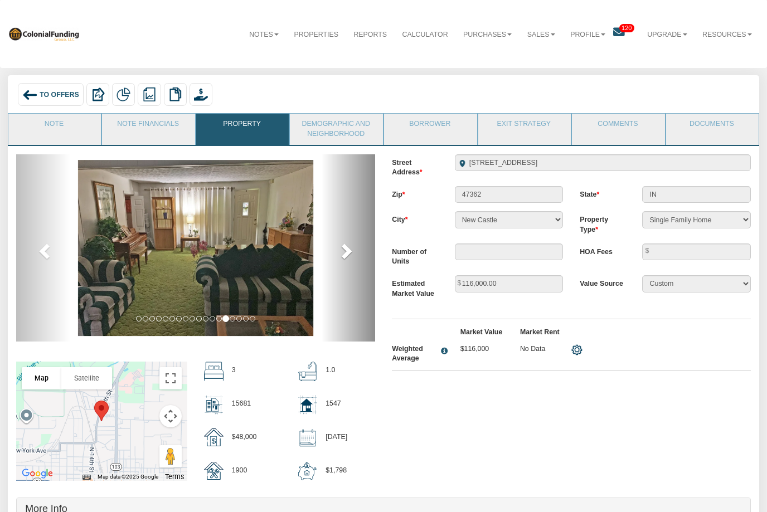
click at [351, 253] on span at bounding box center [345, 251] width 17 height 17
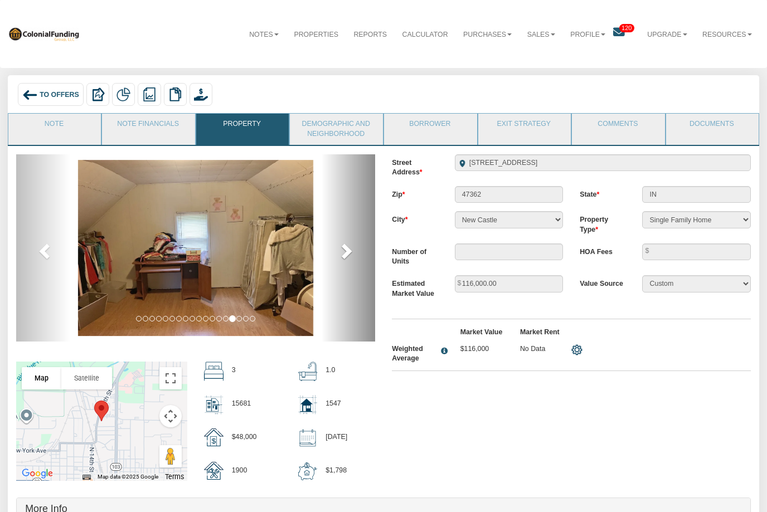
click at [351, 255] on span at bounding box center [345, 251] width 17 height 17
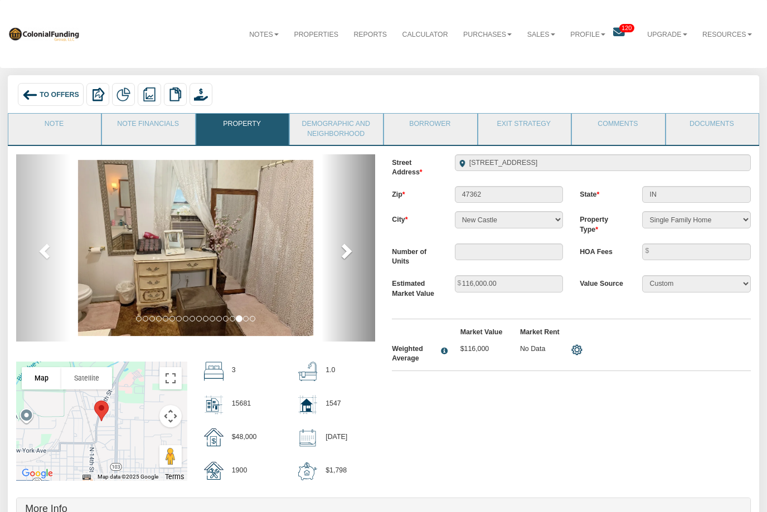
click at [350, 255] on span at bounding box center [345, 251] width 17 height 17
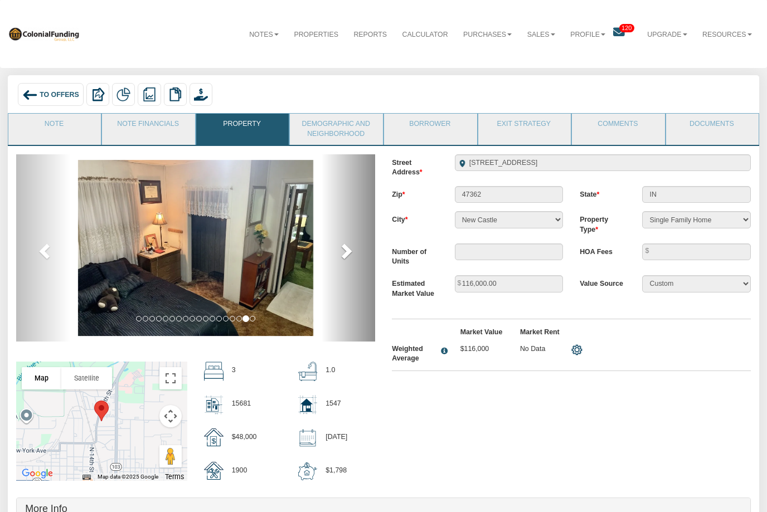
click at [352, 257] on span at bounding box center [345, 251] width 17 height 17
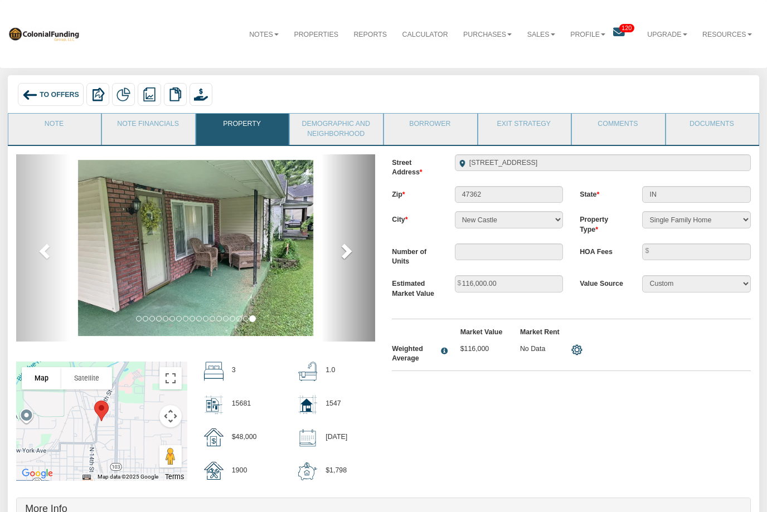
click at [351, 256] on span at bounding box center [345, 251] width 17 height 17
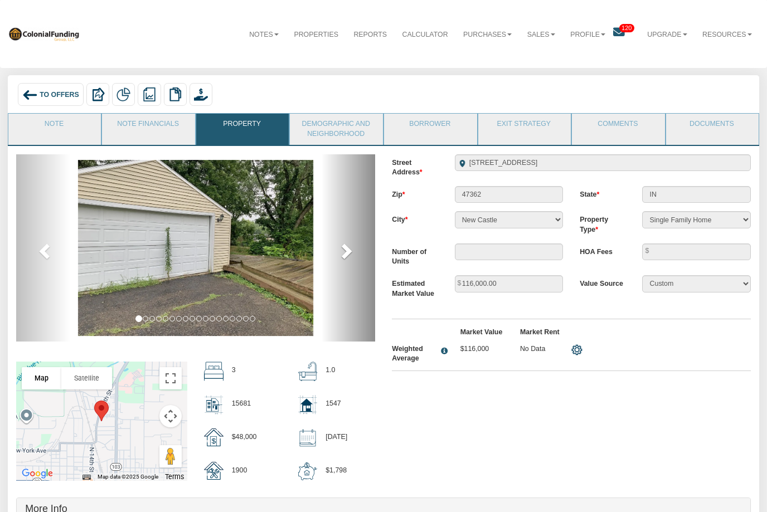
click at [351, 254] on span at bounding box center [345, 251] width 17 height 17
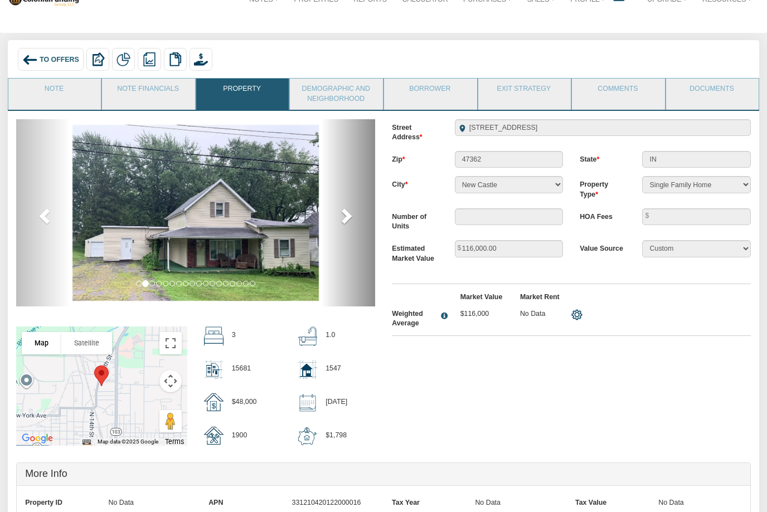
scroll to position [22, 0]
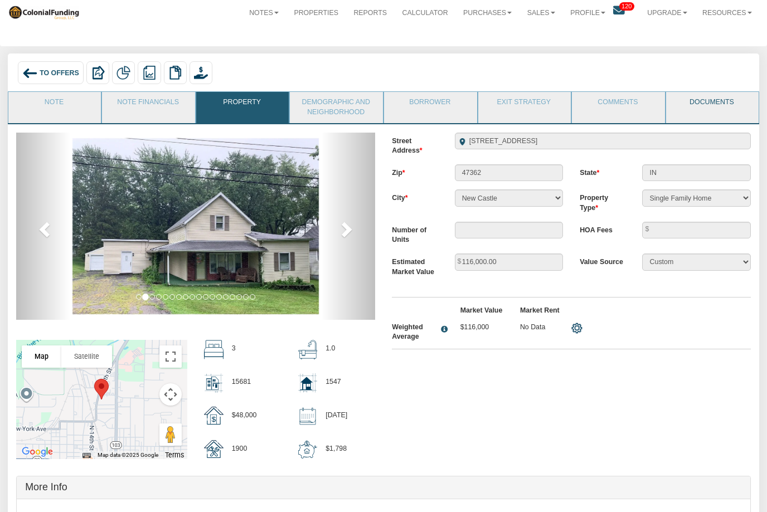
click at [702, 103] on link "Documents" at bounding box center [712, 106] width 92 height 28
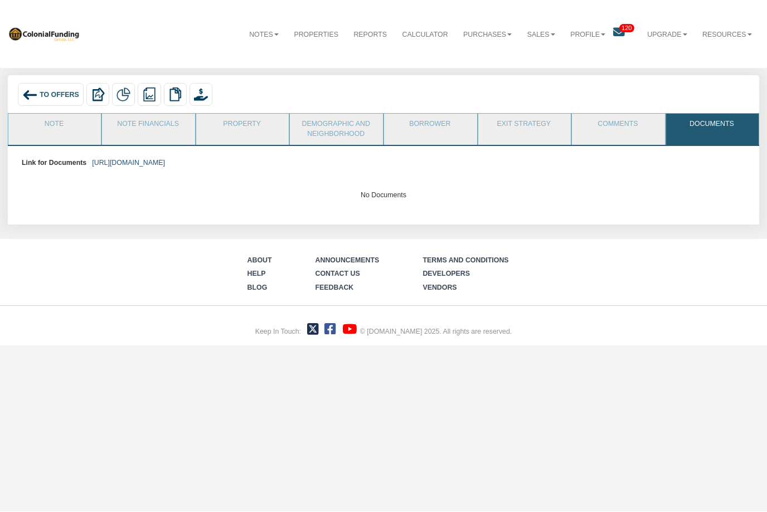
click at [165, 161] on link "https://colonialfundinggroup.sharepoint.com/:f:/s/operationsteam/EsZhQsI5TO9HvH…" at bounding box center [128, 163] width 73 height 8
click at [46, 94] on span "To Offers" at bounding box center [60, 95] width 40 height 8
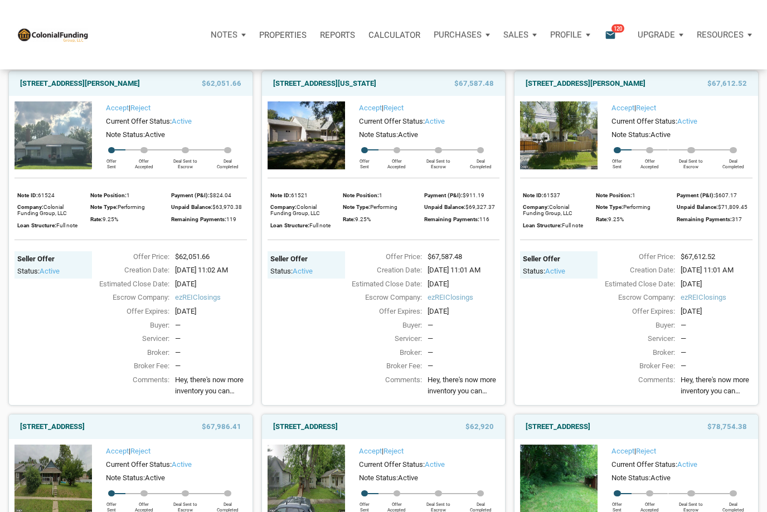
scroll to position [1119, 0]
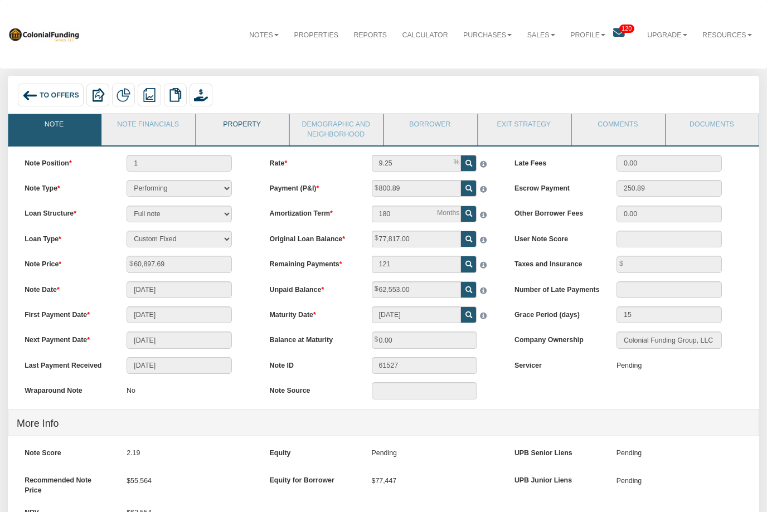
click at [243, 134] on link "Property" at bounding box center [242, 128] width 92 height 28
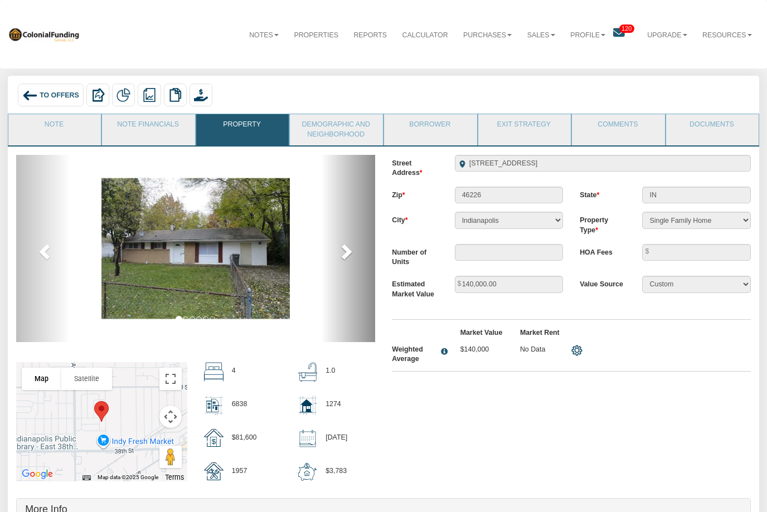
click at [342, 255] on span at bounding box center [345, 251] width 17 height 17
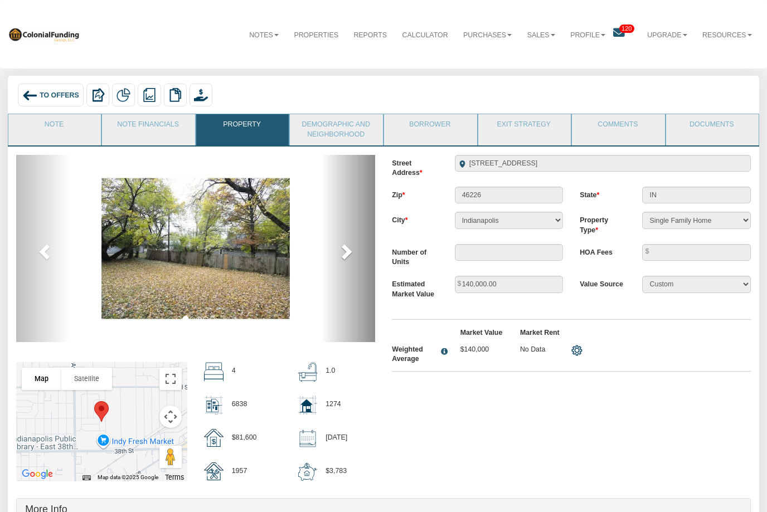
click at [341, 251] on span at bounding box center [345, 251] width 17 height 17
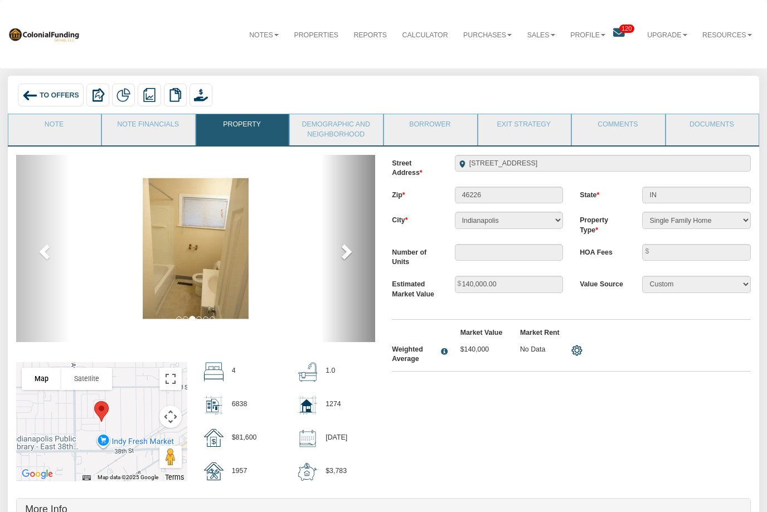
click at [343, 254] on span at bounding box center [345, 251] width 17 height 17
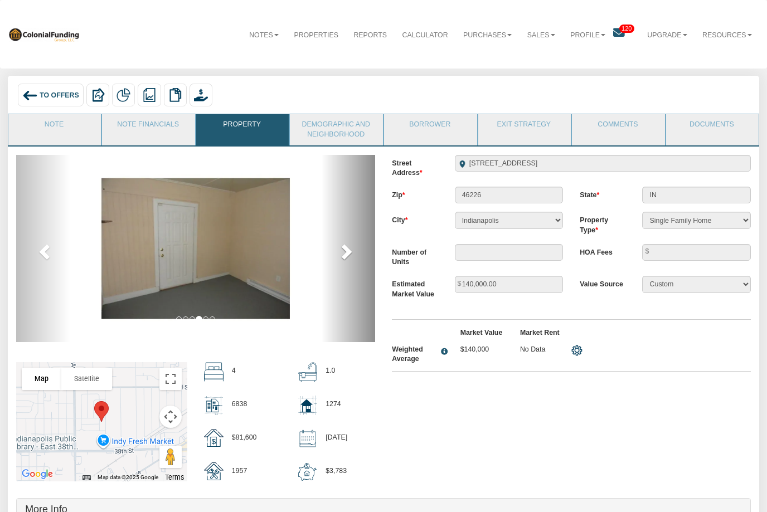
click at [345, 255] on span at bounding box center [345, 251] width 17 height 17
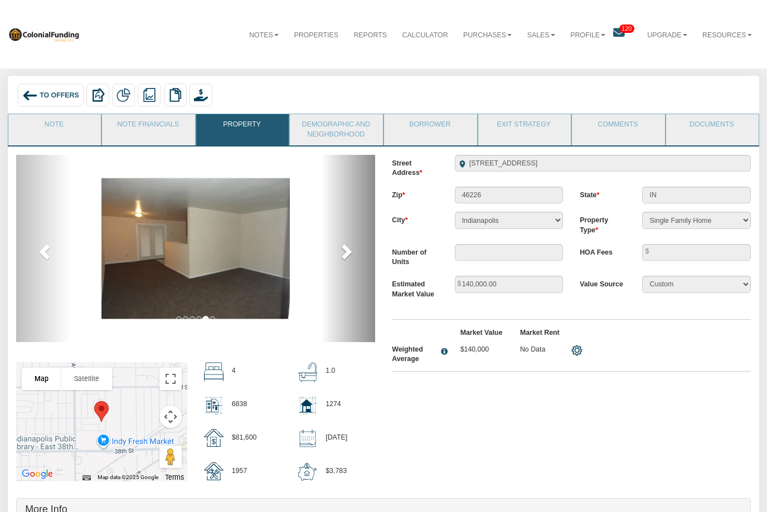
click at [341, 256] on span at bounding box center [345, 251] width 17 height 17
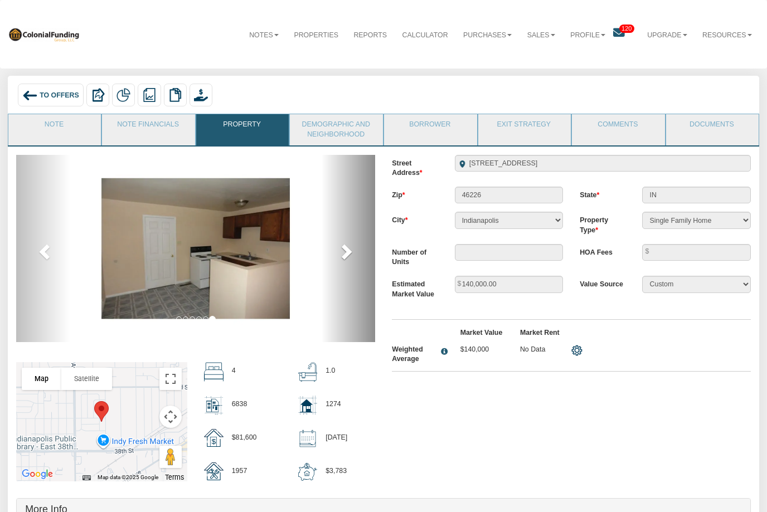
click at [340, 256] on span at bounding box center [345, 251] width 17 height 17
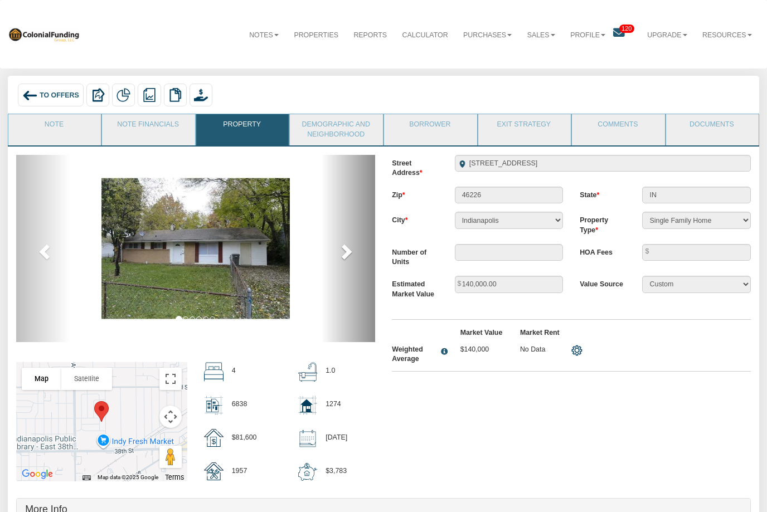
click at [337, 253] on span at bounding box center [345, 251] width 17 height 17
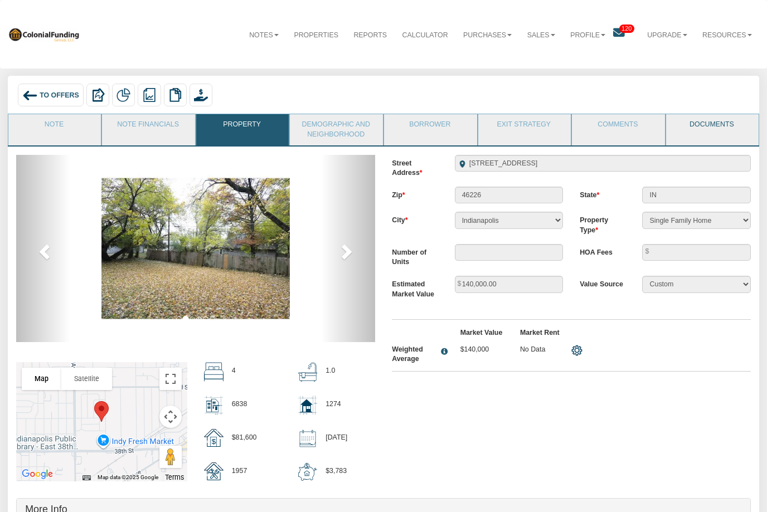
click at [721, 125] on link "Documents" at bounding box center [712, 128] width 92 height 28
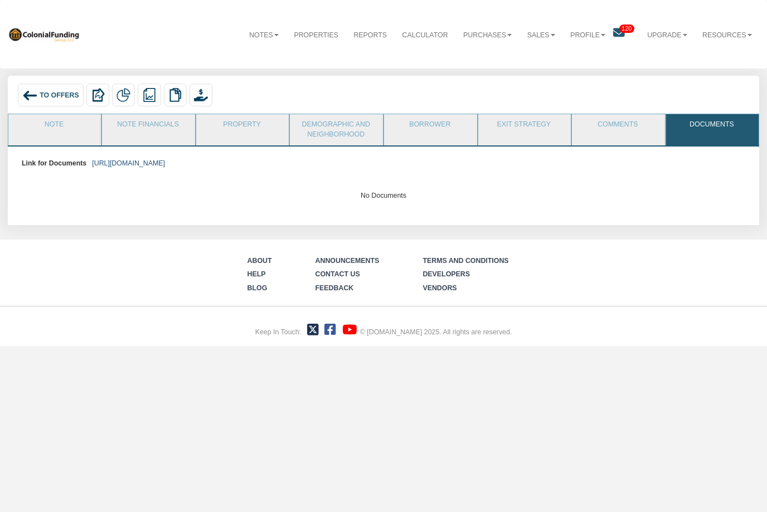
click at [165, 166] on link "https://colonialfundinggroup.sharepoint.com/:f:/s/operationsteam/EnwZMkf1MOtGj7…" at bounding box center [128, 163] width 73 height 8
click at [226, 125] on link "Property" at bounding box center [242, 128] width 92 height 28
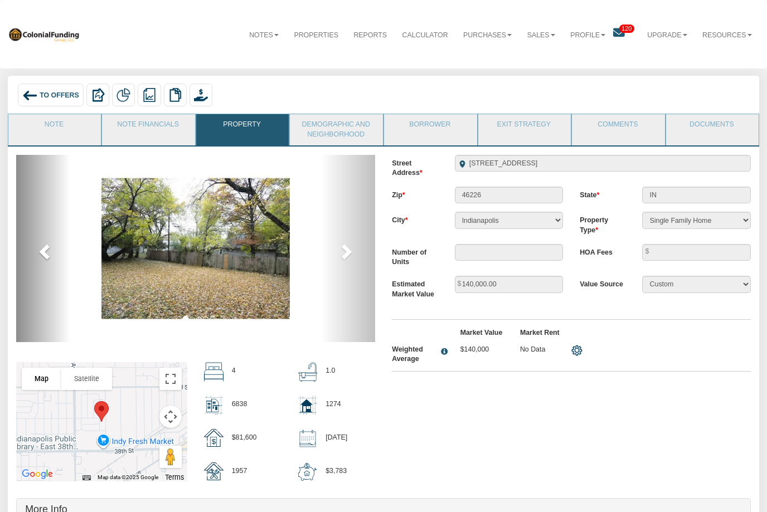
click at [38, 259] on span at bounding box center [45, 251] width 17 height 17
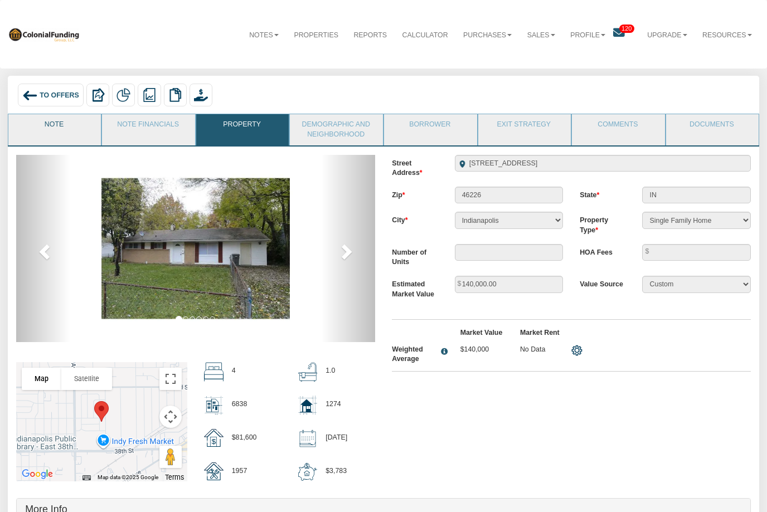
click at [66, 131] on link "Note" at bounding box center [54, 128] width 92 height 28
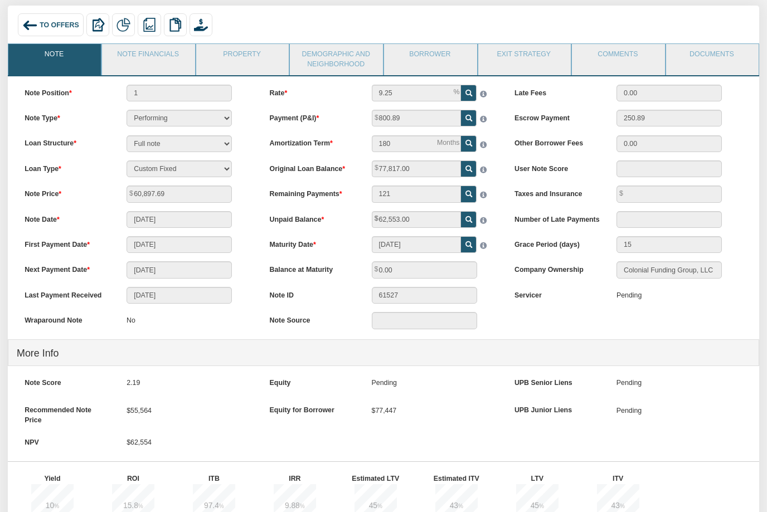
scroll to position [62, 0]
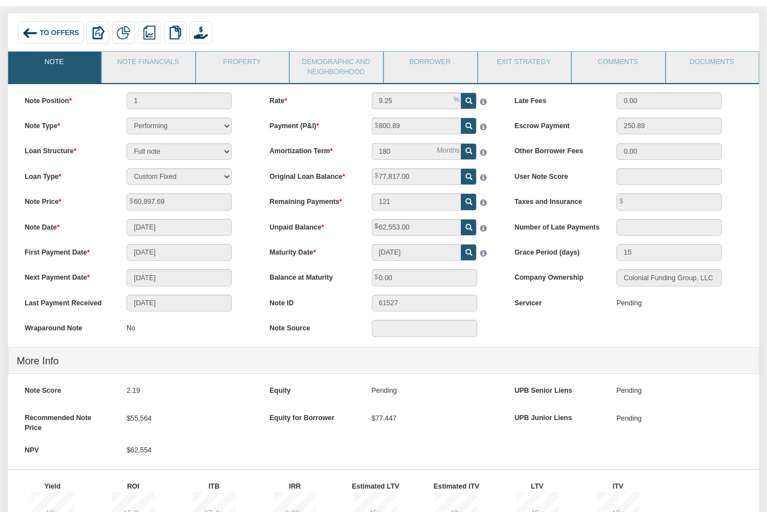
click at [52, 30] on span "To Offers" at bounding box center [60, 33] width 40 height 8
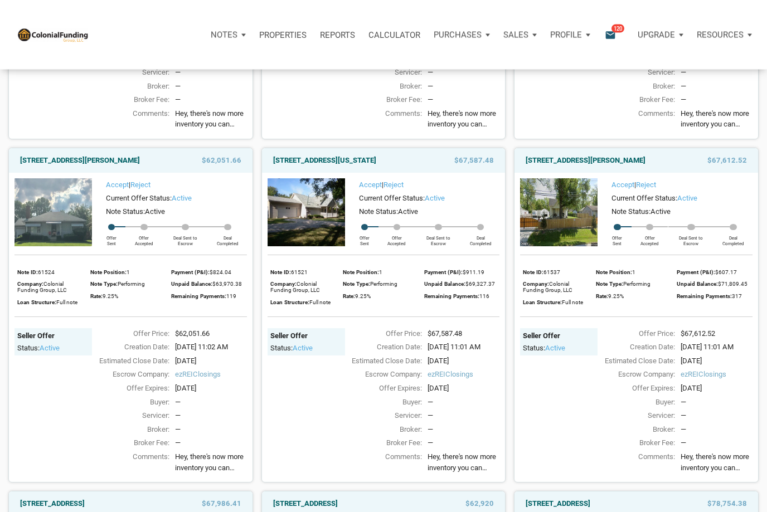
scroll to position [1047, 0]
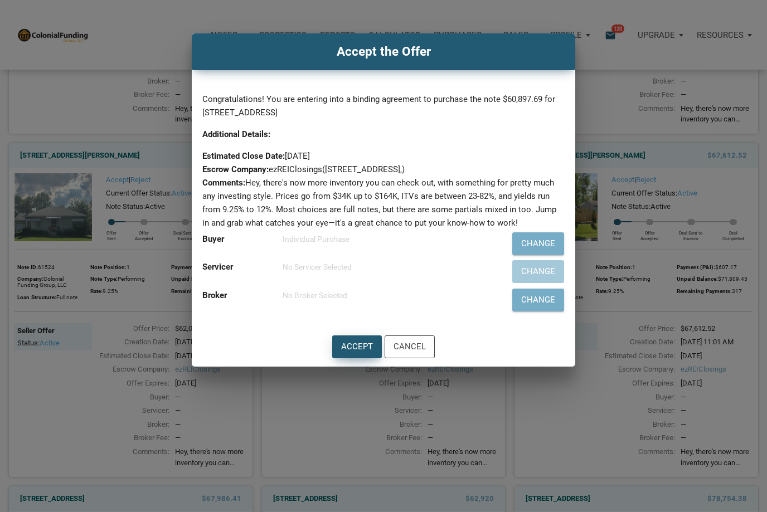
click at [353, 347] on div "Accept" at bounding box center [357, 347] width 32 height 13
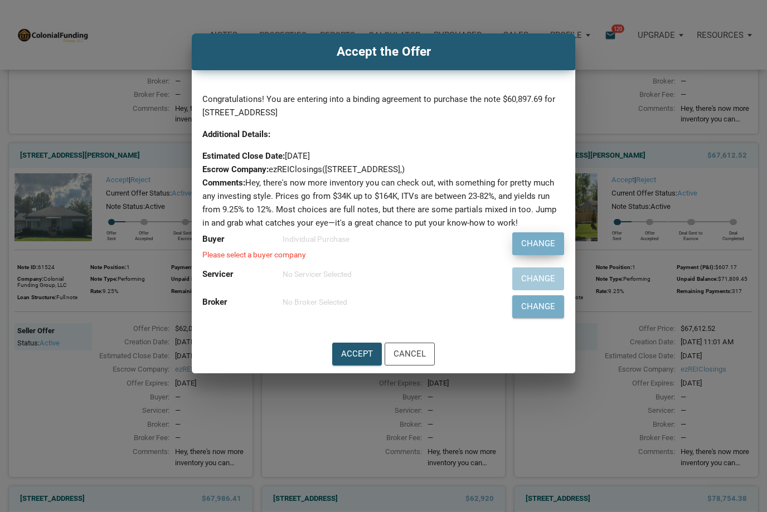
click at [532, 244] on div "Change" at bounding box center [538, 244] width 34 height 13
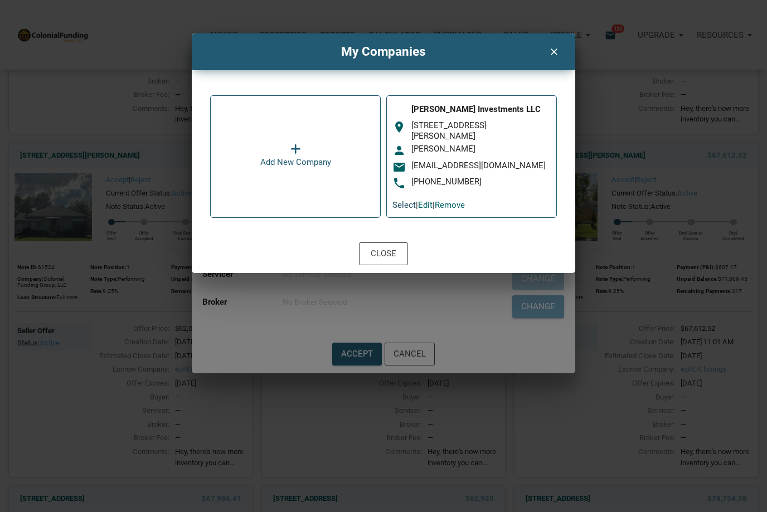
click at [401, 207] on link "Select" at bounding box center [403, 205] width 23 height 10
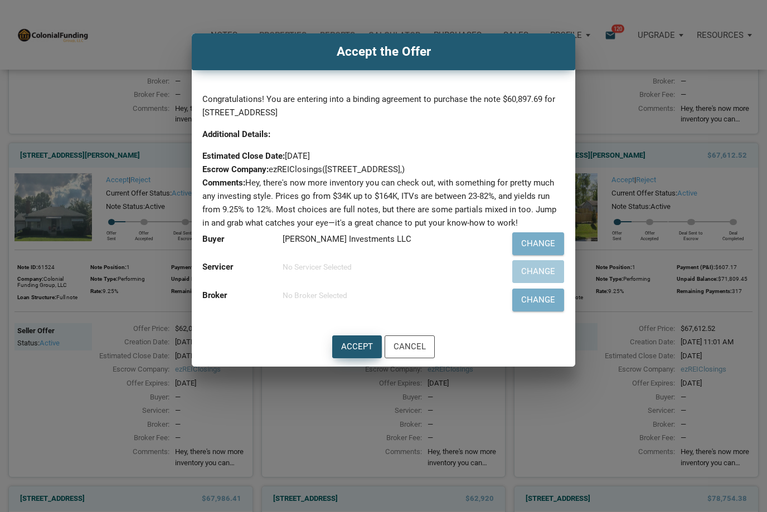
click at [353, 345] on div "Accept" at bounding box center [357, 347] width 32 height 13
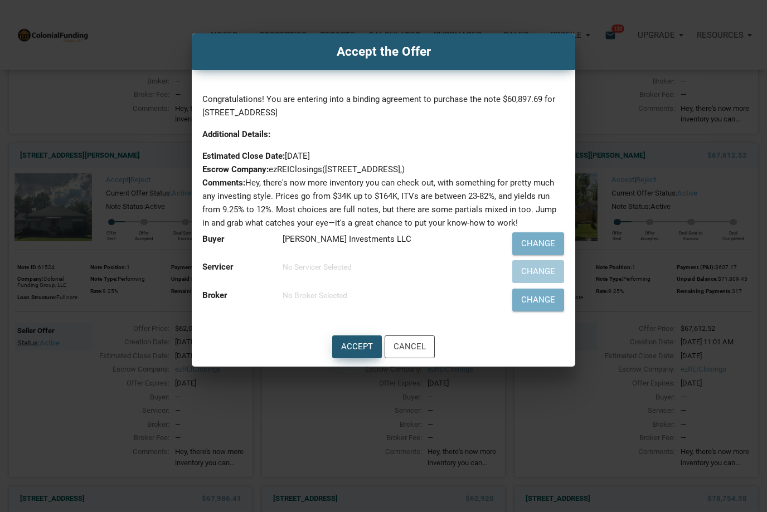
click at [347, 345] on div "Accept" at bounding box center [357, 347] width 32 height 13
click at [351, 349] on div "Accept" at bounding box center [357, 347] width 32 height 13
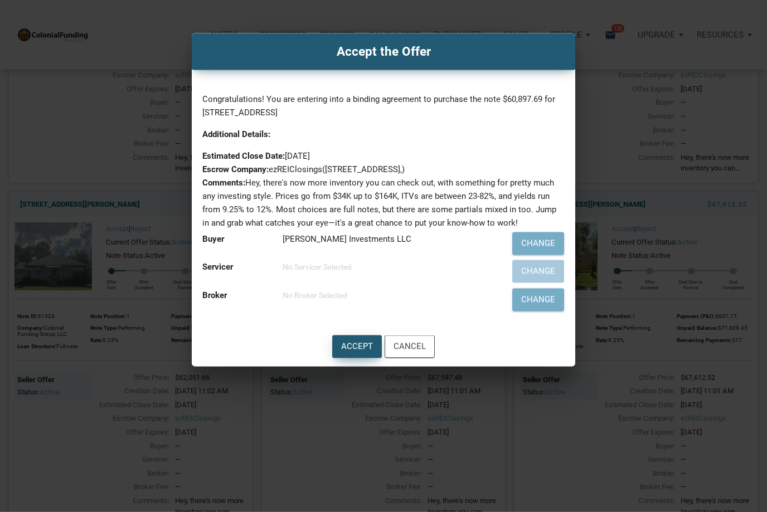
scroll to position [999, 0]
click at [350, 350] on div "Accept" at bounding box center [357, 347] width 32 height 13
click at [345, 351] on div "Accept" at bounding box center [357, 347] width 32 height 13
click at [276, 428] on div "Accept the Offer Congratulations! You are entering into a binding agreement to …" at bounding box center [383, 256] width 767 height 512
click at [197, 412] on div "Accept the Offer Congratulations! You are entering into a binding agreement to …" at bounding box center [383, 256] width 767 height 512
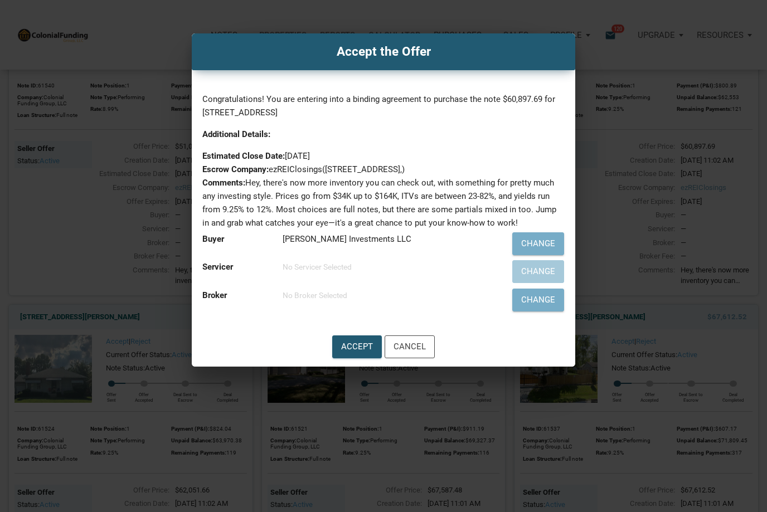
scroll to position [884, 0]
click at [347, 342] on div "Accept" at bounding box center [357, 347] width 32 height 13
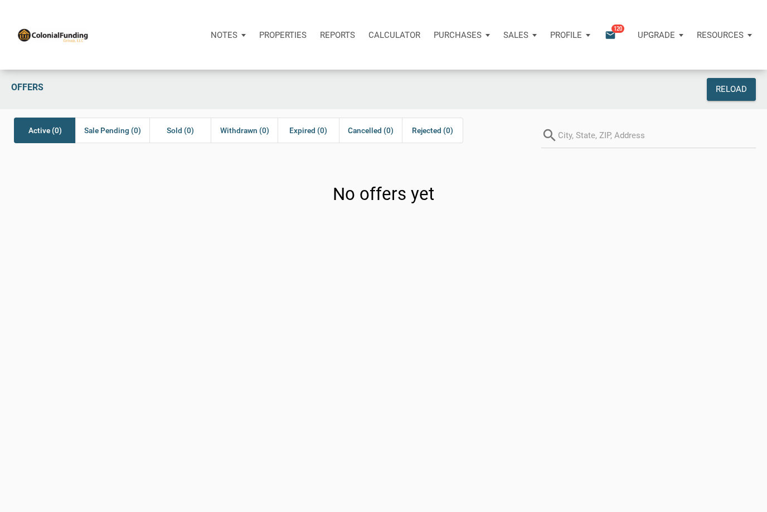
click at [601, 35] on div "Notifications email 120" at bounding box center [614, 34] width 35 height 33
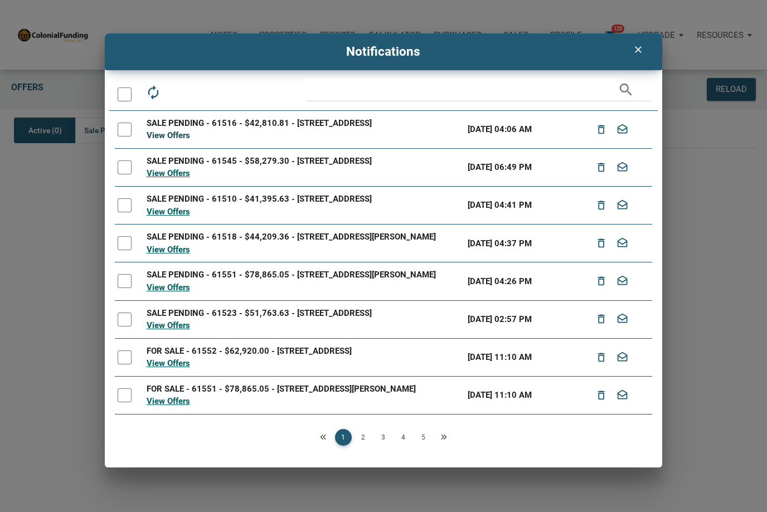
click at [167, 140] on link "View Offers" at bounding box center [168, 135] width 43 height 10
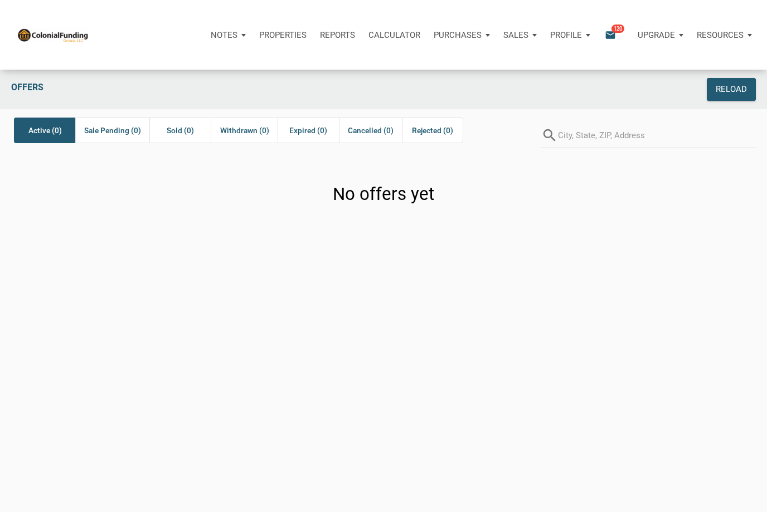
click at [606, 36] on icon "email" at bounding box center [610, 34] width 13 height 13
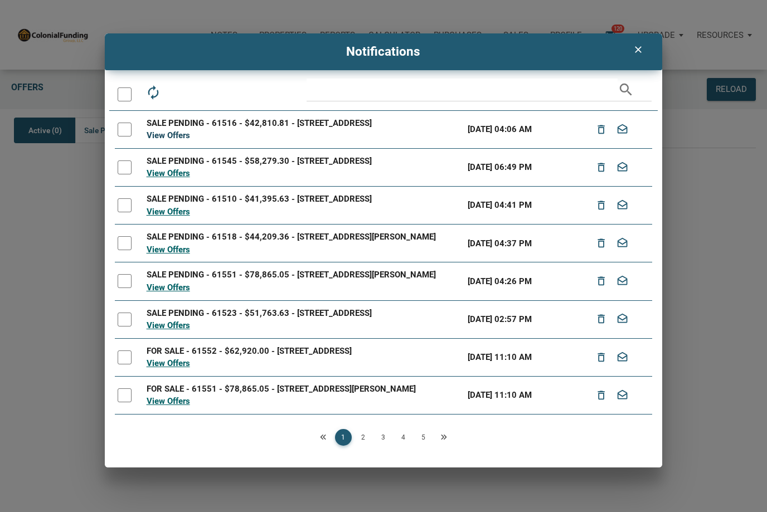
click at [174, 140] on link "View Offers" at bounding box center [168, 135] width 43 height 10
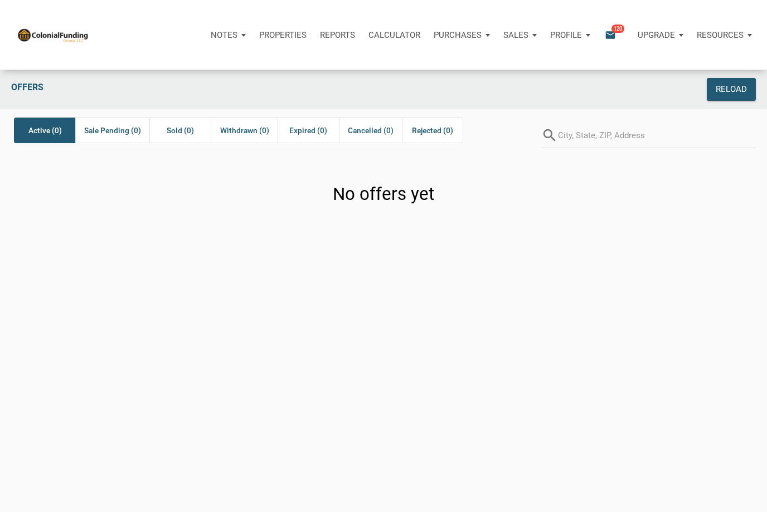
click at [395, 40] on div "Calculator" at bounding box center [394, 34] width 65 height 33
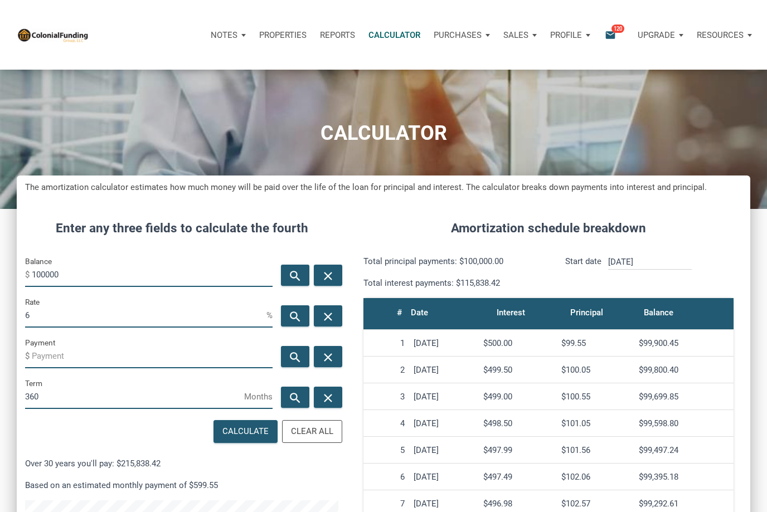
scroll to position [527, 734]
click at [238, 39] on p "Purchases" at bounding box center [224, 35] width 27 height 10
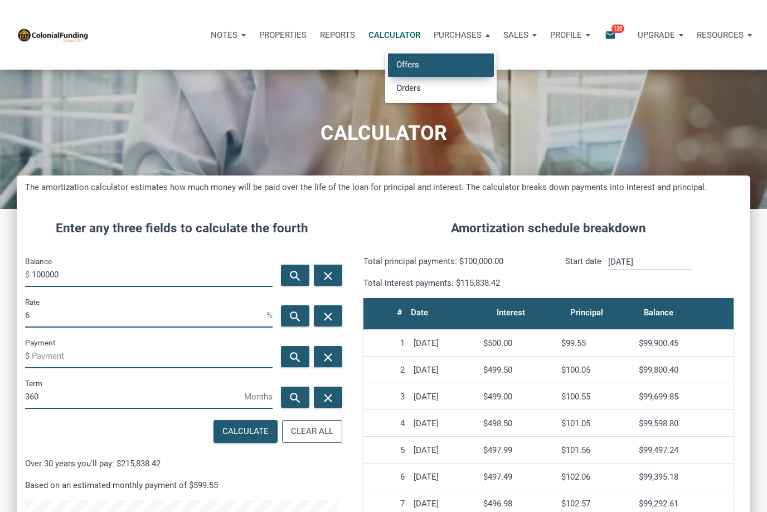
click at [417, 64] on link "Offers" at bounding box center [441, 65] width 106 height 23
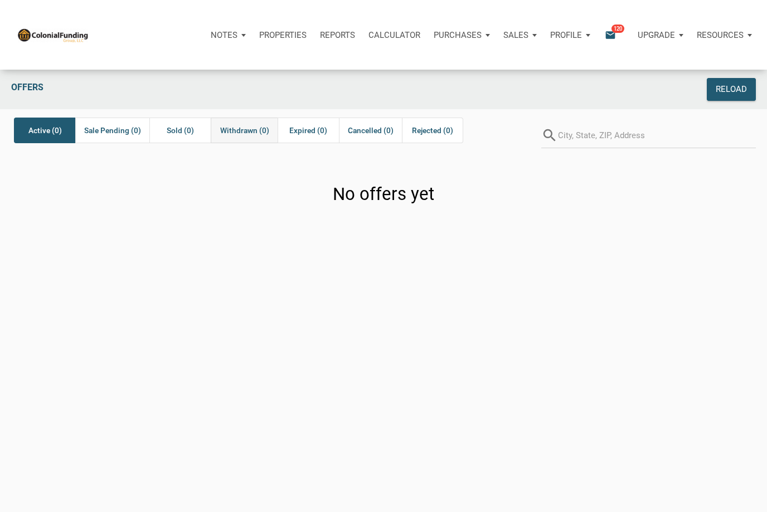
click at [262, 127] on span "Withdrawn (0)" at bounding box center [244, 130] width 49 height 13
click at [238, 37] on p "Sales" at bounding box center [224, 35] width 27 height 10
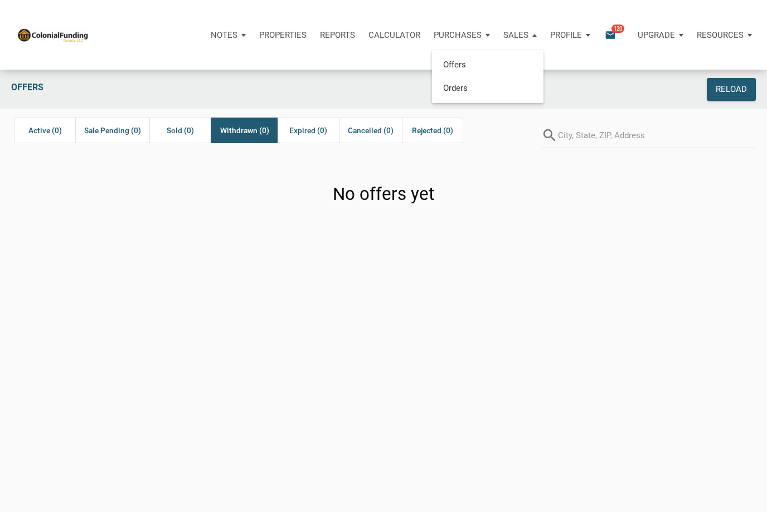
click at [238, 36] on p "Purchases" at bounding box center [224, 35] width 27 height 10
click at [253, 41] on div "Sales" at bounding box center [228, 34] width 49 height 33
click at [468, 65] on link "Offers" at bounding box center [488, 65] width 106 height 23
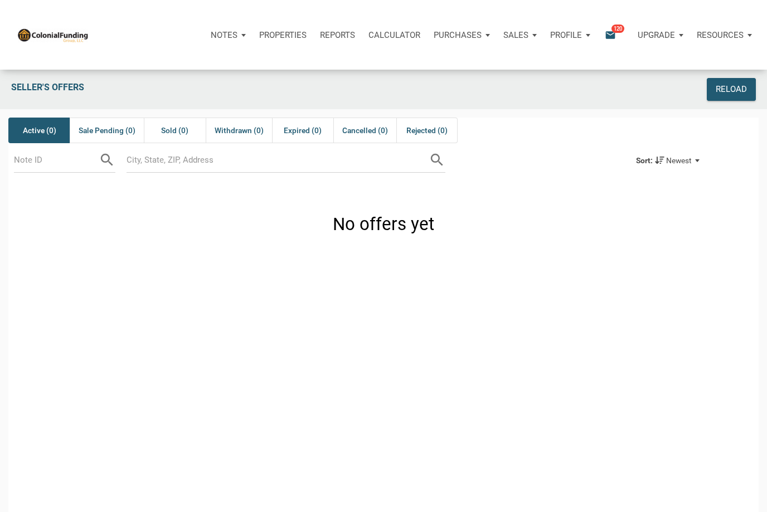
click at [288, 41] on div "Properties" at bounding box center [283, 34] width 61 height 33
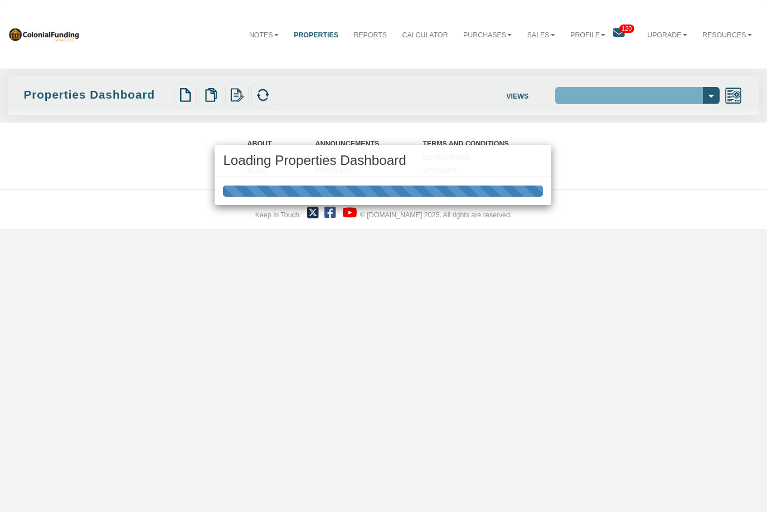
select select "138"
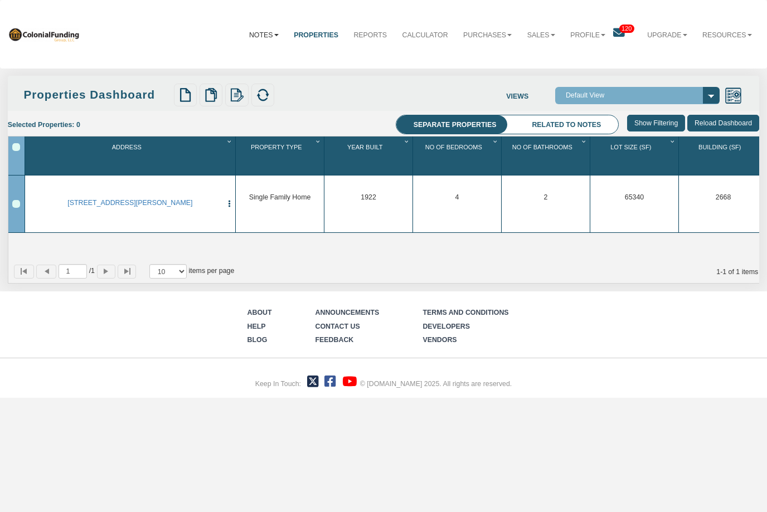
click at [263, 35] on link "Notes" at bounding box center [263, 35] width 45 height 27
click at [241, 57] on link "Dashboard" at bounding box center [241, 58] width 89 height 13
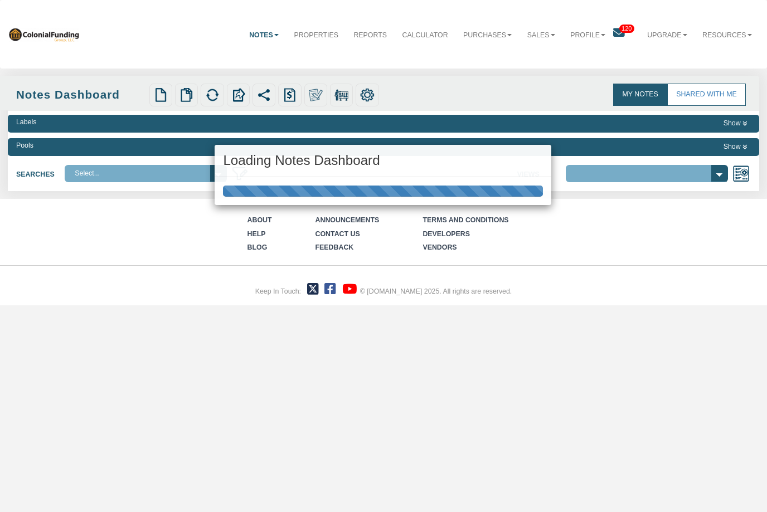
select select "316"
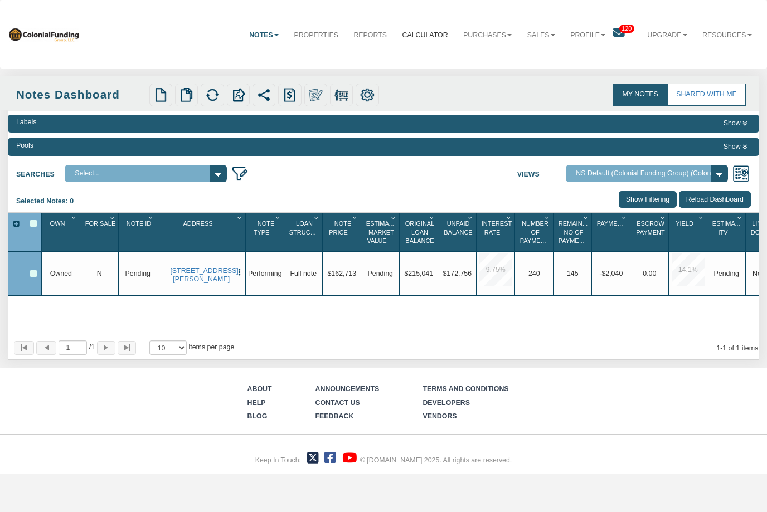
click at [427, 35] on link "Calculator" at bounding box center [425, 35] width 61 height 27
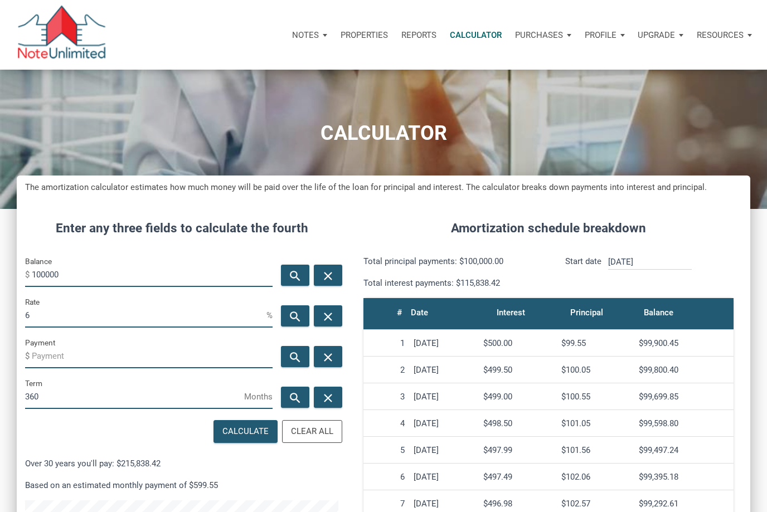
scroll to position [527, 734]
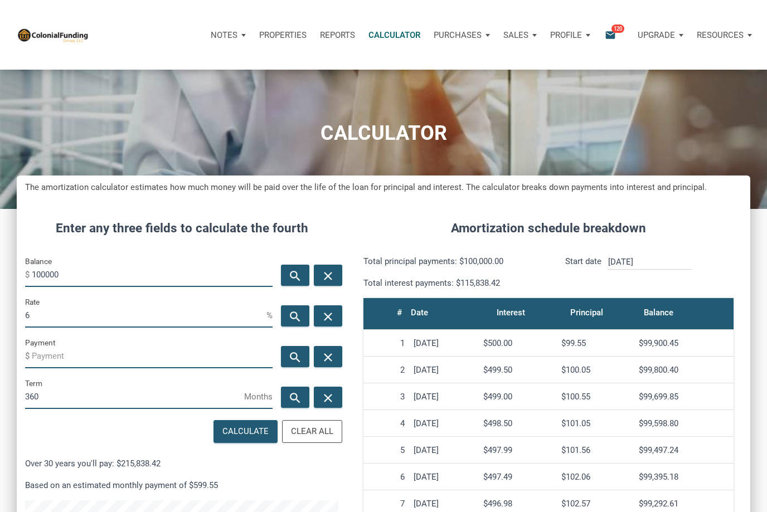
click at [238, 35] on p "Sales" at bounding box center [224, 35] width 27 height 10
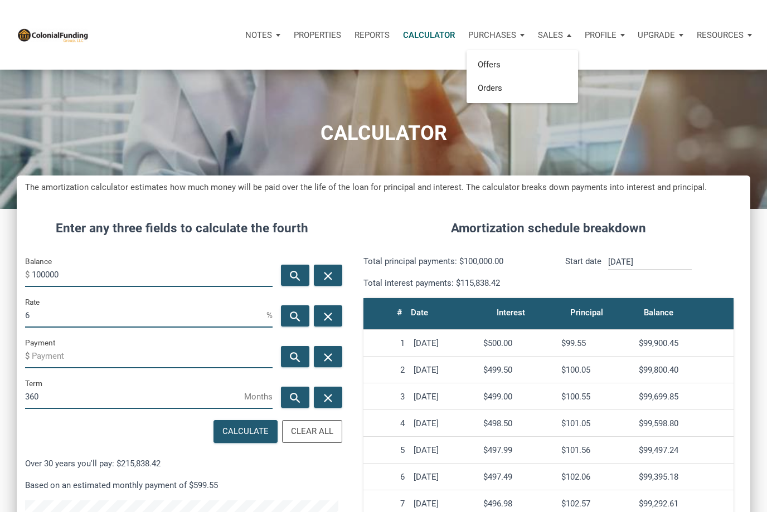
click at [467, 69] on li "Offers" at bounding box center [523, 65] width 112 height 23
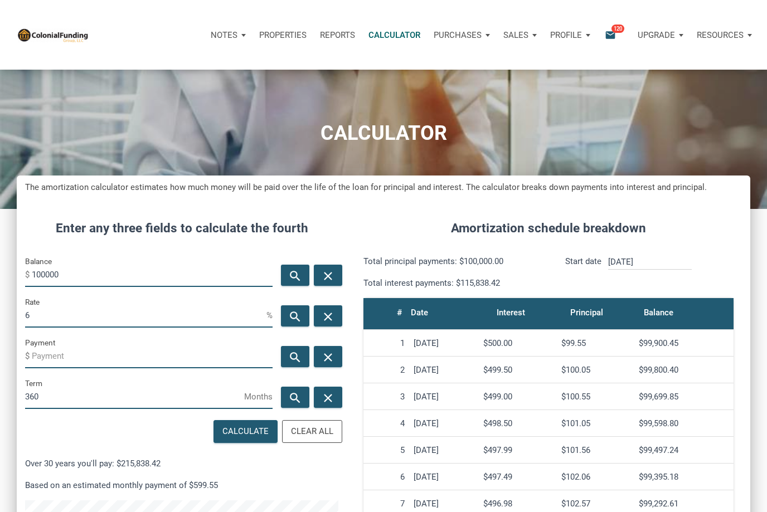
click at [550, 36] on p "Profile" at bounding box center [566, 35] width 32 height 10
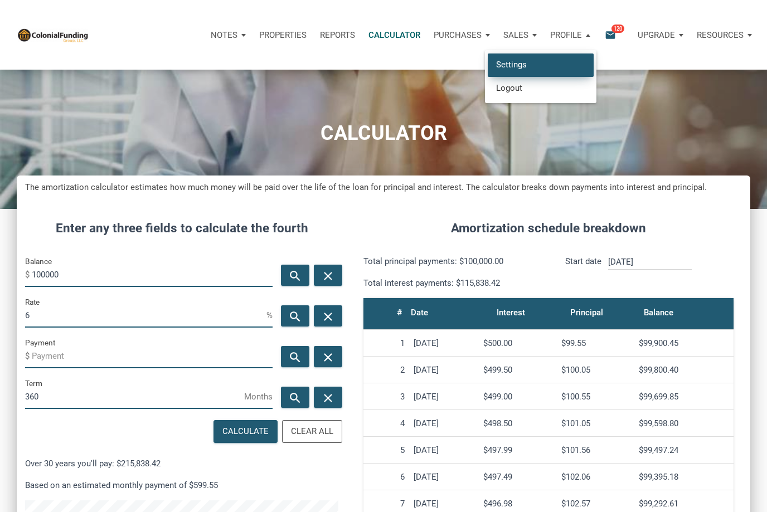
click at [517, 63] on link "Settings" at bounding box center [541, 65] width 106 height 23
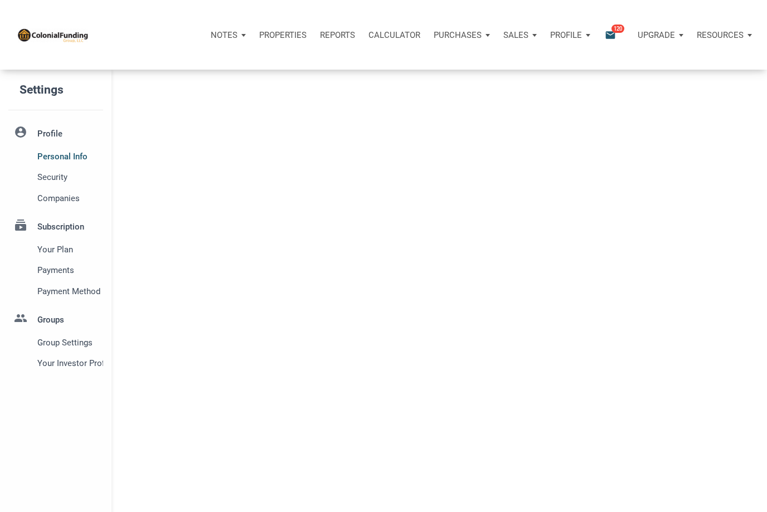
type input "SAN JUAN COMMUNITY"
select select
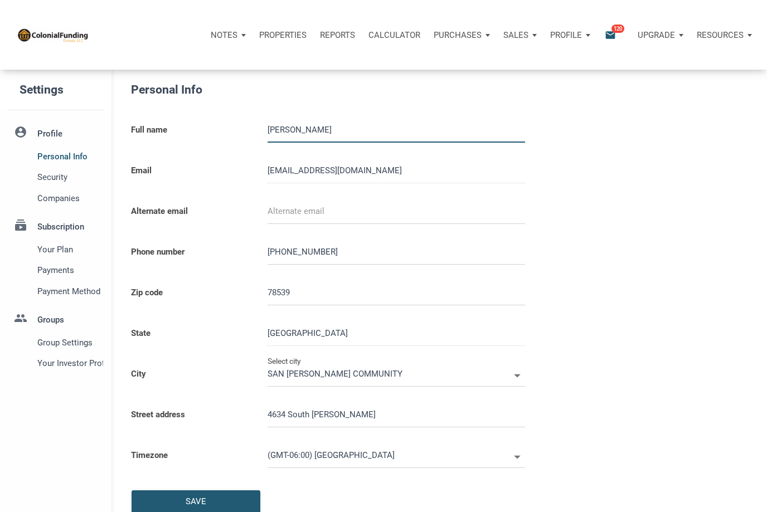
type input "9565661951"
type input "EDINBURG"
select select
click at [238, 35] on p "Sales" at bounding box center [224, 35] width 27 height 10
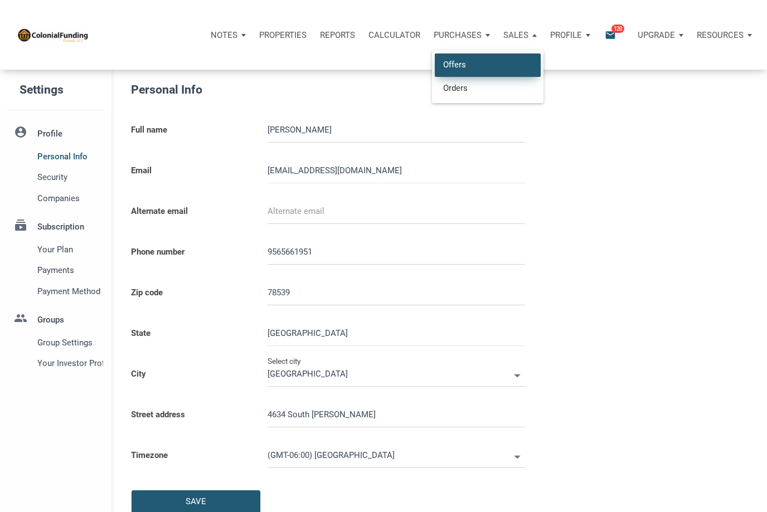
click at [463, 62] on link "Offers" at bounding box center [488, 65] width 106 height 23
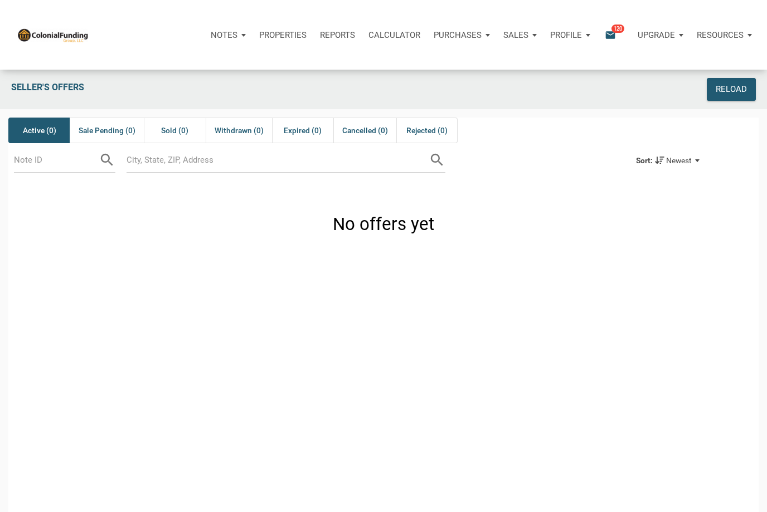
click at [569, 36] on p "Profile" at bounding box center [566, 35] width 32 height 10
click at [238, 39] on p "Sales" at bounding box center [224, 35] width 27 height 10
click at [238, 34] on p "Purchases" at bounding box center [224, 35] width 27 height 10
click at [419, 64] on link "Offers" at bounding box center [441, 65] width 106 height 23
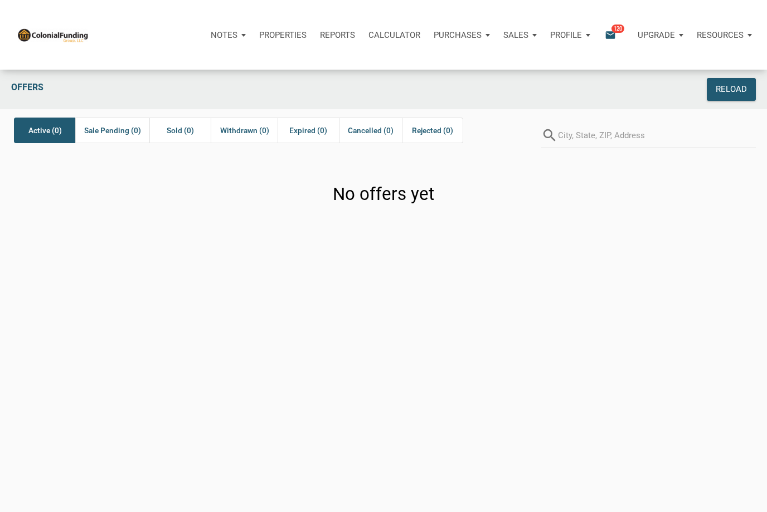
click at [617, 31] on span "120" at bounding box center [618, 28] width 13 height 9
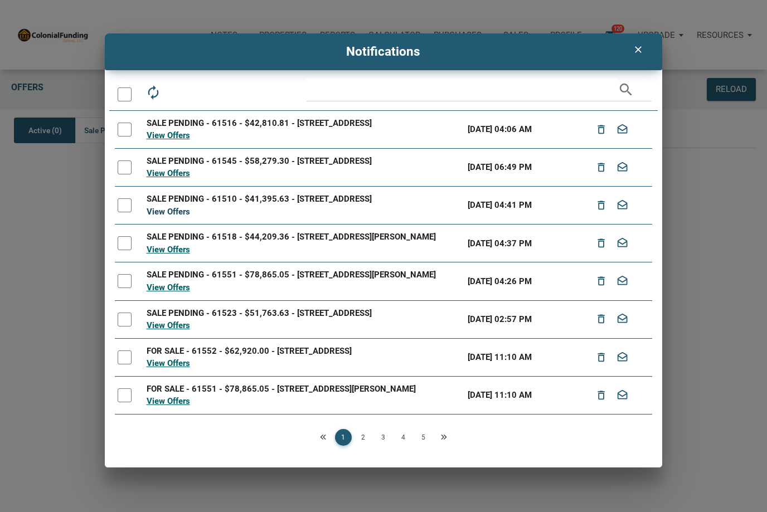
click at [176, 217] on link "View Offers" at bounding box center [168, 212] width 43 height 10
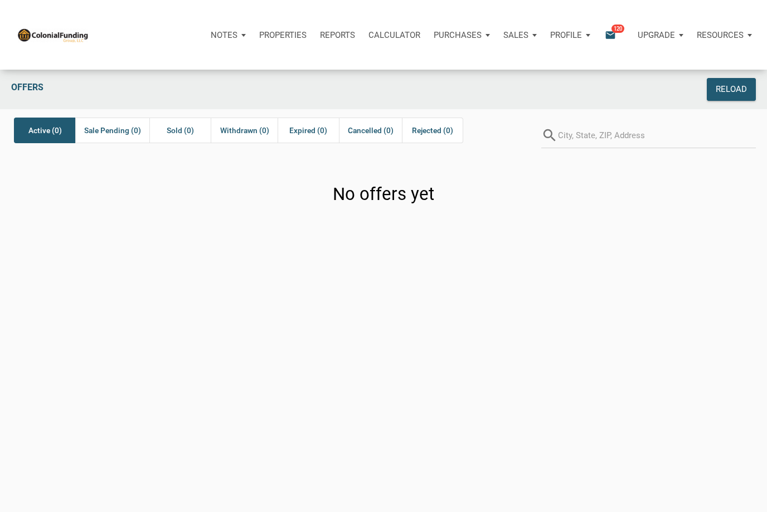
click at [604, 39] on icon "email" at bounding box center [610, 34] width 13 height 13
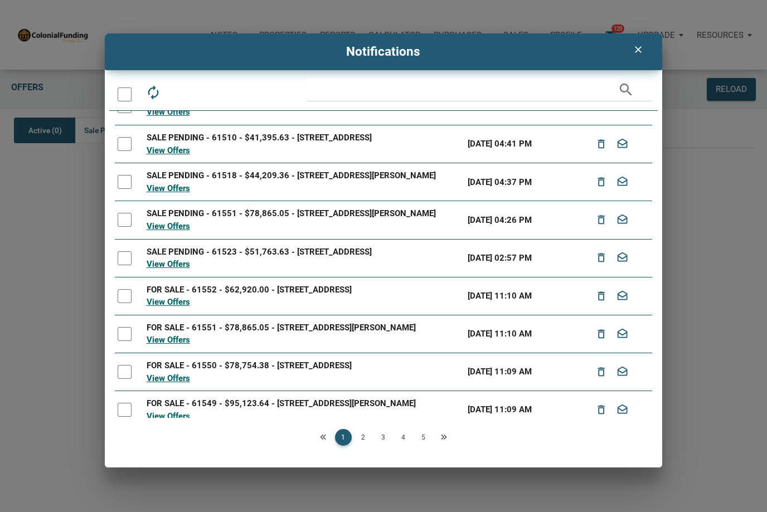
scroll to position [61, 0]
click at [171, 384] on link "View Offers" at bounding box center [168, 379] width 43 height 10
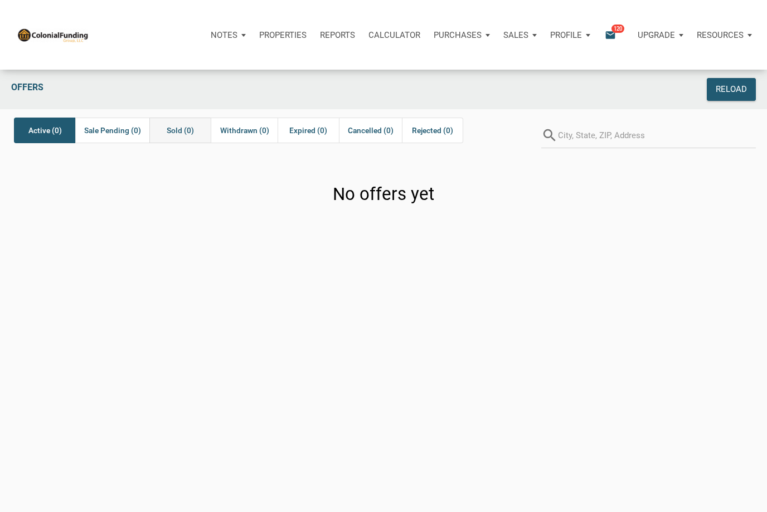
click at [195, 132] on div "Sold (0)" at bounding box center [179, 131] width 61 height 26
click at [105, 127] on span "Sale Pending (0)" at bounding box center [112, 130] width 57 height 13
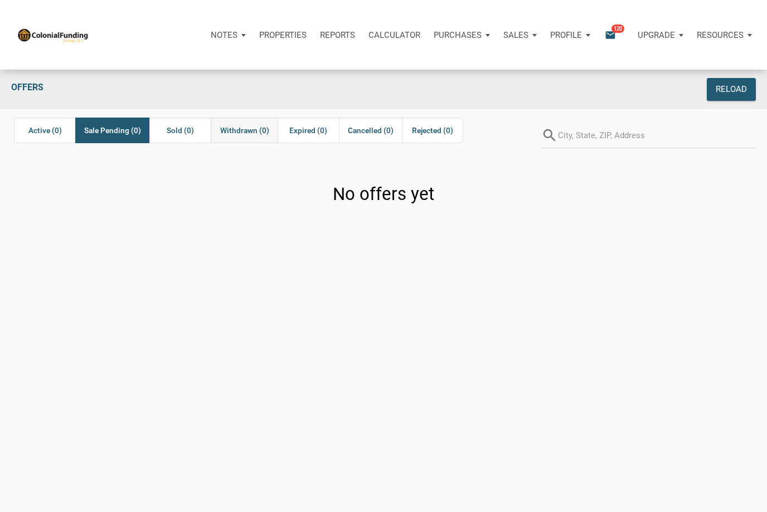
click at [261, 134] on span "Withdrawn (0)" at bounding box center [244, 130] width 49 height 13
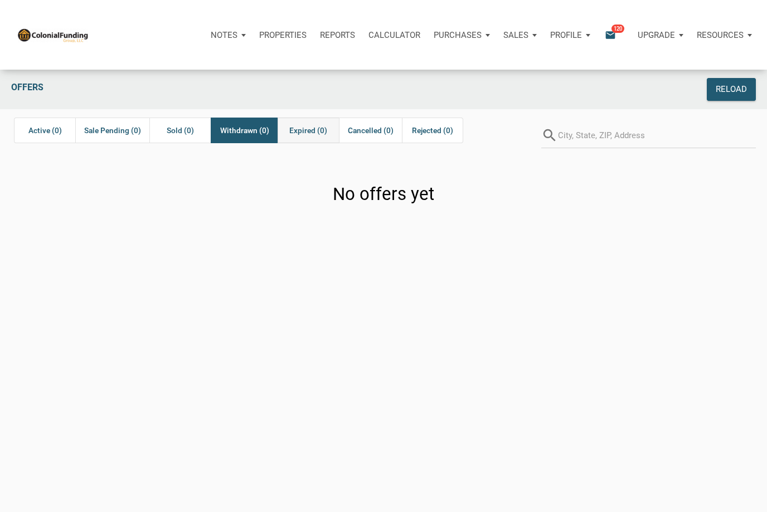
click at [316, 132] on span "Expired (0)" at bounding box center [308, 130] width 38 height 13
click at [57, 39] on img at bounding box center [53, 34] width 72 height 15
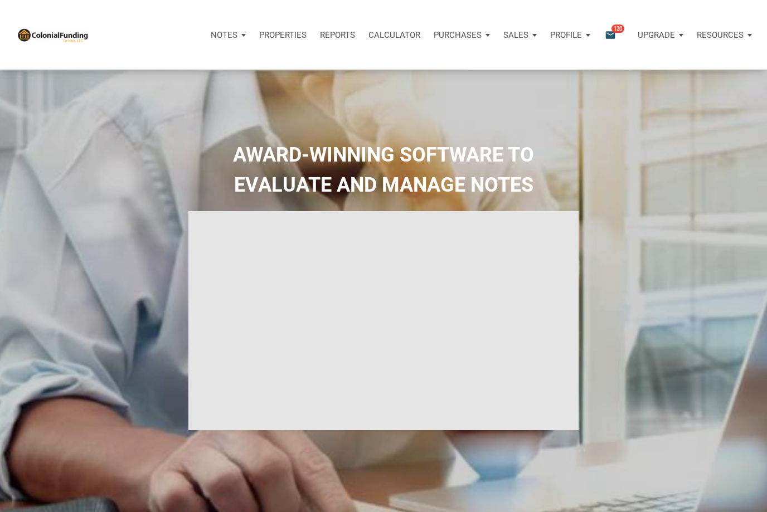
type input "Introduction to new features"
select select
click at [238, 36] on p "Sales" at bounding box center [224, 35] width 27 height 10
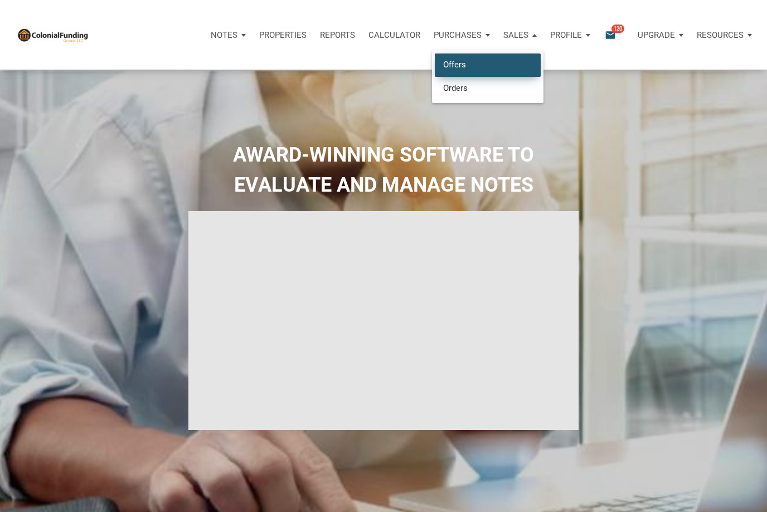
click at [463, 67] on link "Offers" at bounding box center [488, 65] width 106 height 23
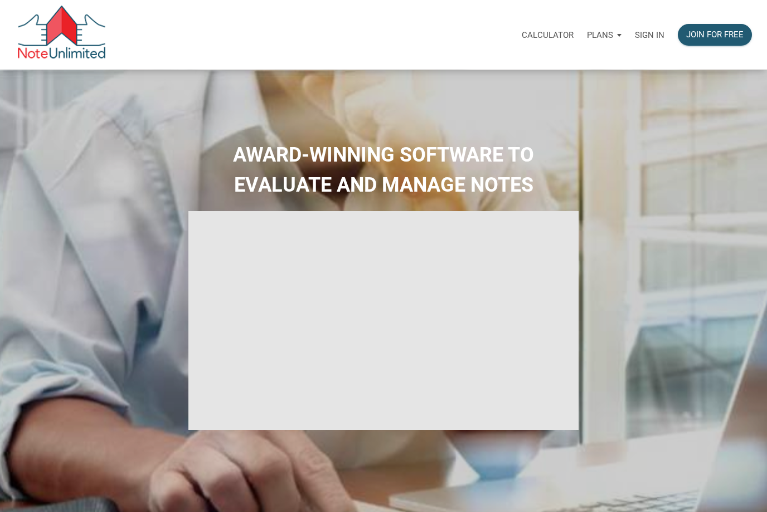
click at [647, 36] on p "Sign in" at bounding box center [650, 35] width 30 height 10
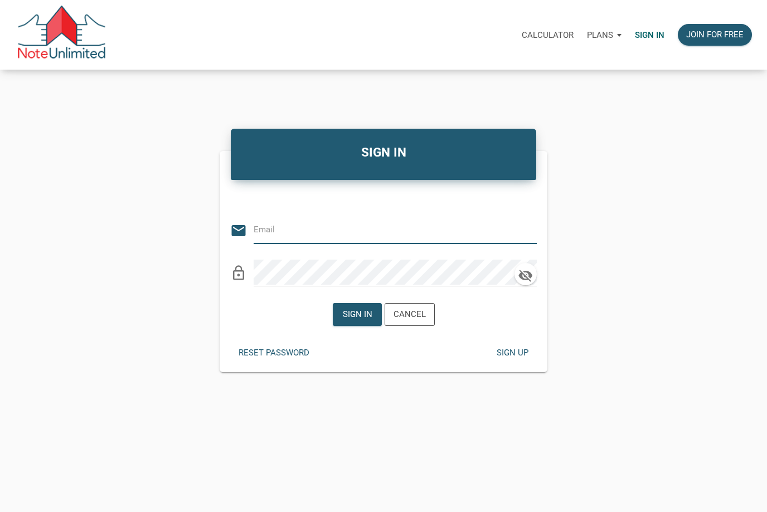
type input "[EMAIL_ADDRESS][DOMAIN_NAME]"
click at [355, 321] on div "Sign in" at bounding box center [357, 314] width 30 height 13
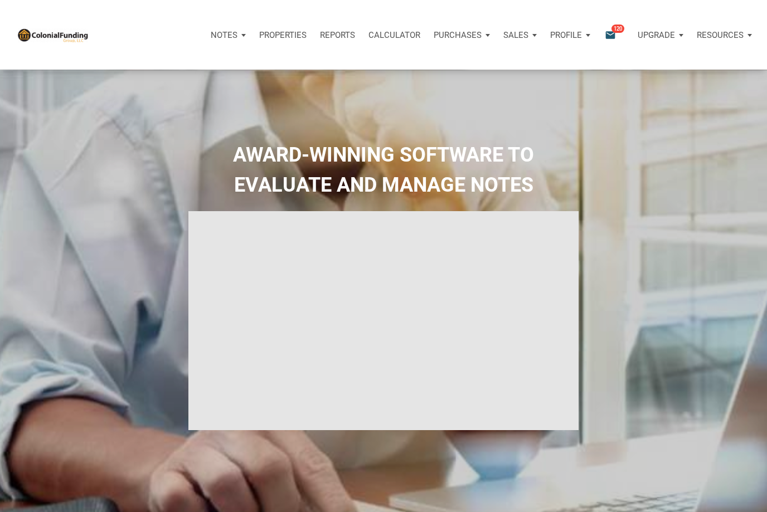
click at [615, 36] on icon "email" at bounding box center [610, 34] width 13 height 13
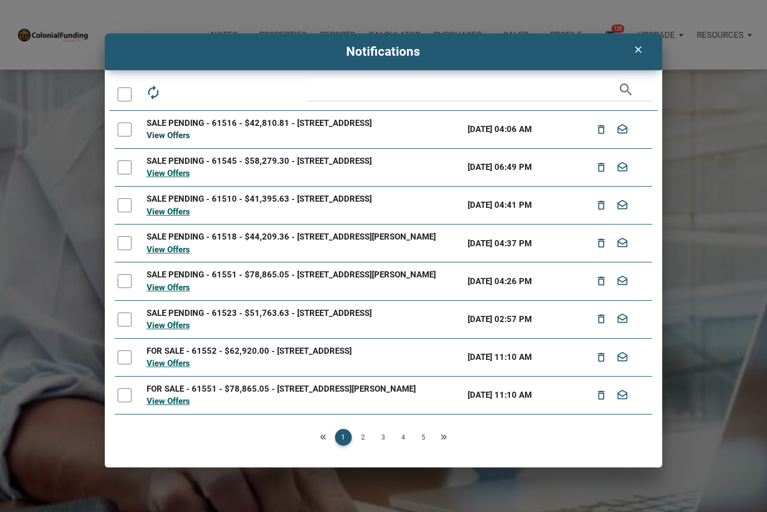
click at [180, 140] on link "View Offers" at bounding box center [168, 135] width 43 height 10
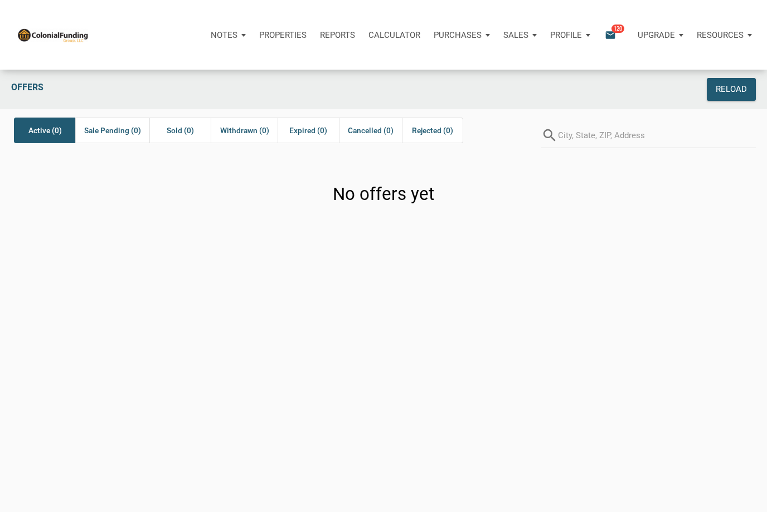
click at [612, 37] on icon "email" at bounding box center [610, 34] width 13 height 13
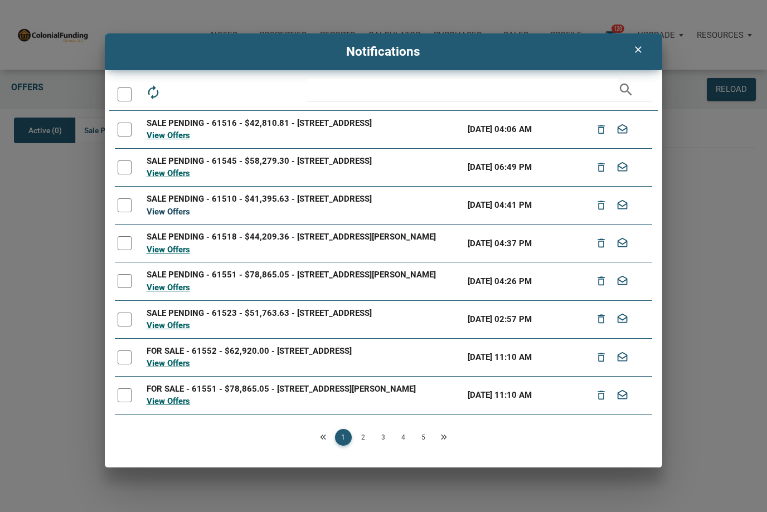
click at [169, 217] on link "View Offers" at bounding box center [168, 212] width 43 height 10
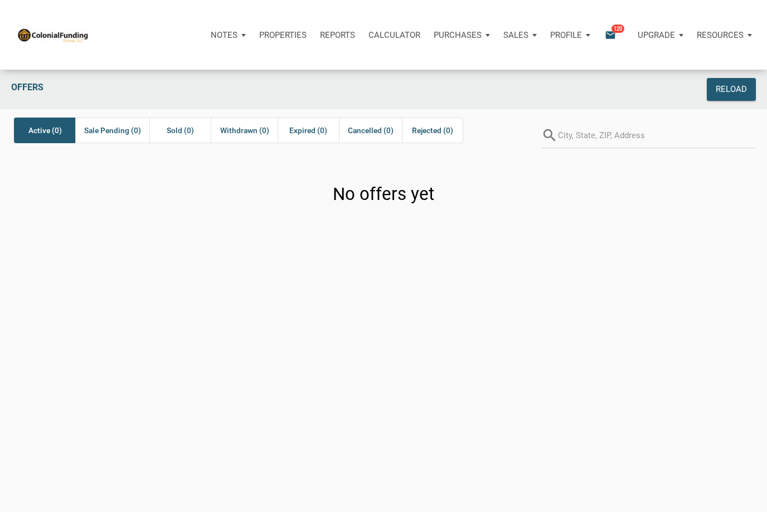
click at [613, 35] on icon "email" at bounding box center [610, 34] width 13 height 13
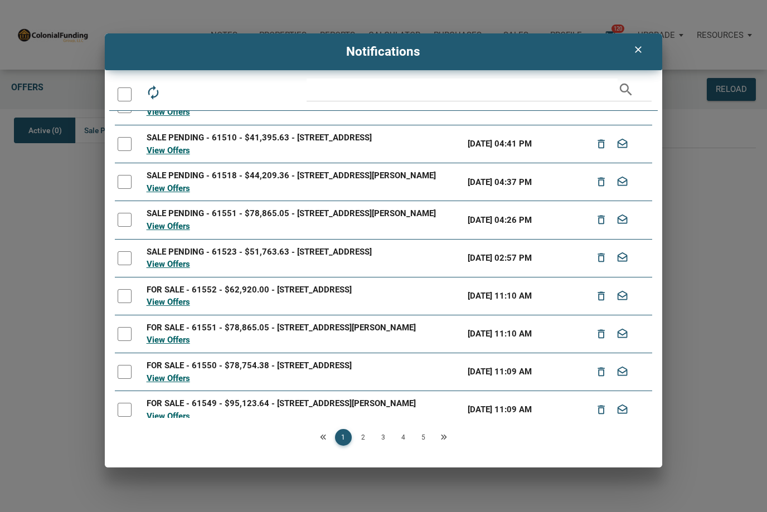
scroll to position [61, 0]
click at [176, 308] on link "View Offers" at bounding box center [168, 303] width 43 height 10
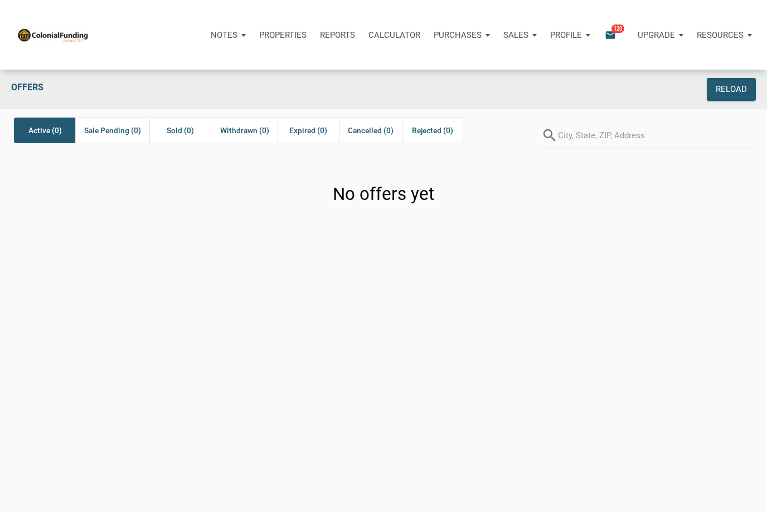
click at [647, 38] on p "Upgrade" at bounding box center [656, 35] width 37 height 10
click at [673, 33] on p "Upgrade" at bounding box center [656, 35] width 37 height 10
click at [612, 32] on span "120" at bounding box center [618, 28] width 13 height 9
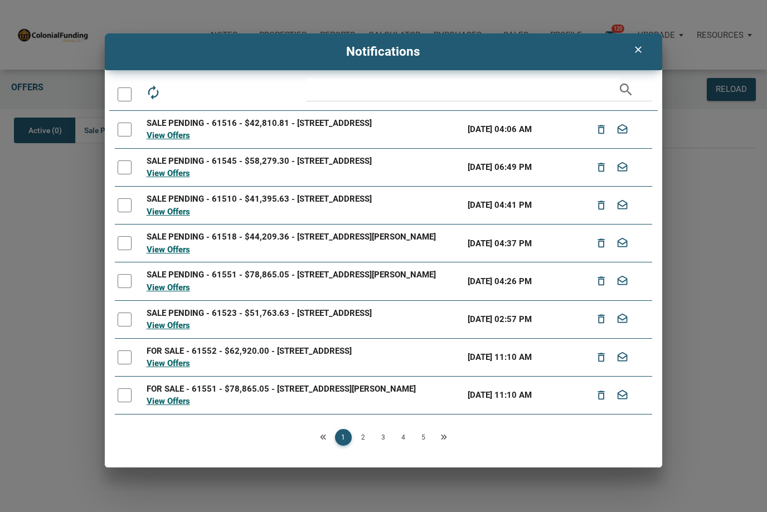
scroll to position [0, 0]
click at [177, 178] on link "View Offers" at bounding box center [168, 173] width 43 height 10
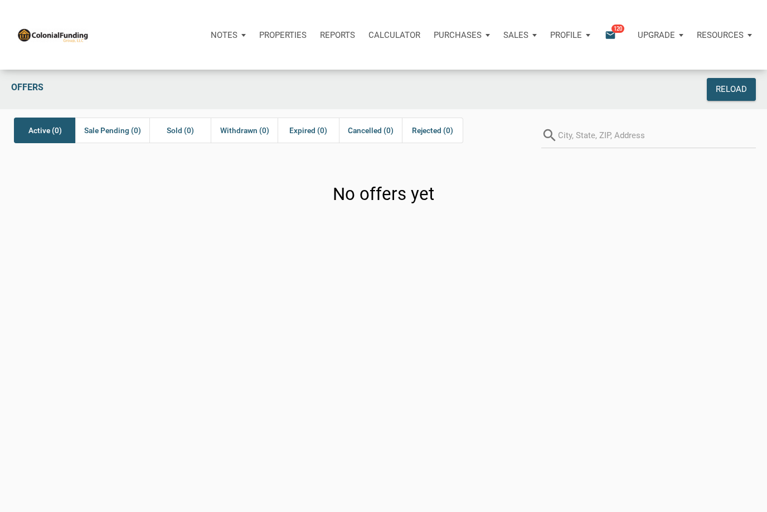
click at [605, 33] on icon "email" at bounding box center [610, 34] width 13 height 13
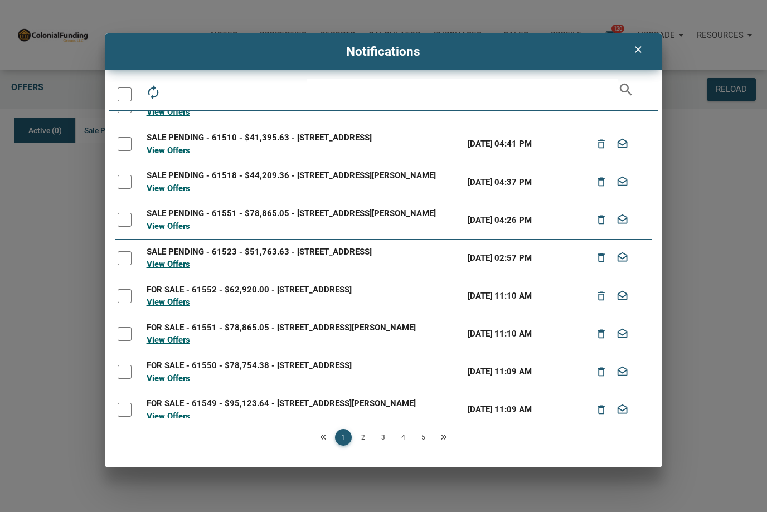
scroll to position [61, 0]
click at [173, 308] on link "View Offers" at bounding box center [168, 303] width 43 height 10
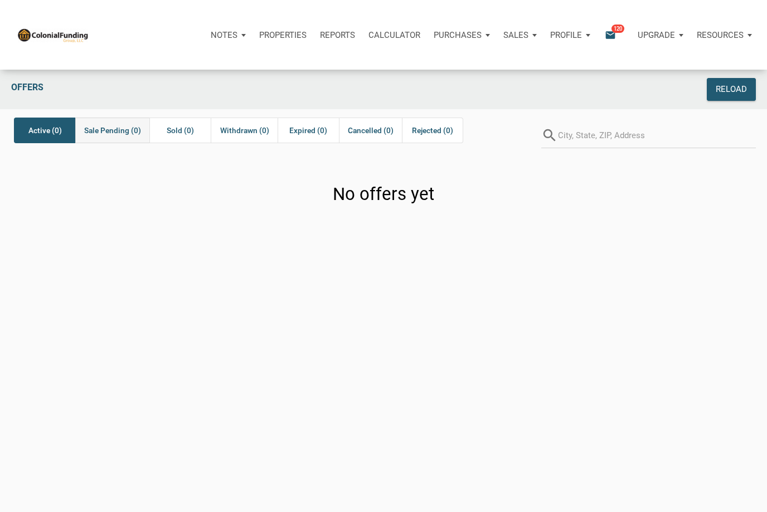
click at [128, 134] on span "Sale Pending (0)" at bounding box center [112, 130] width 57 height 13
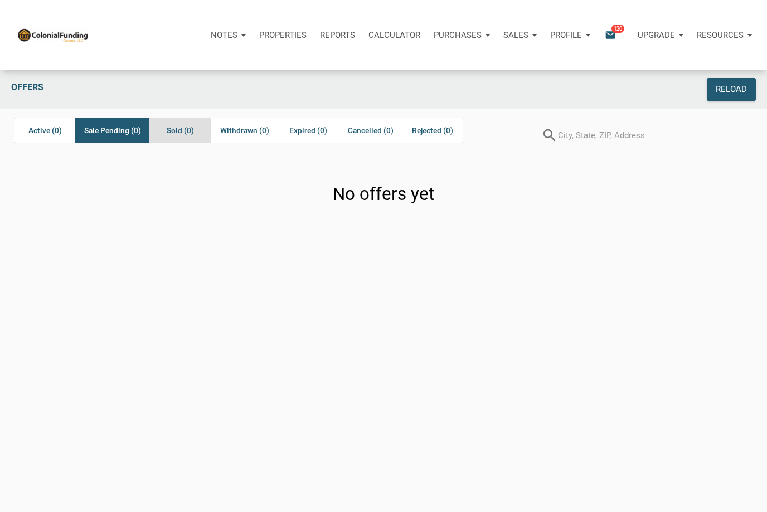
click at [191, 128] on span "Sold (0)" at bounding box center [180, 130] width 27 height 13
click at [238, 35] on p "Purchases" at bounding box center [224, 35] width 27 height 10
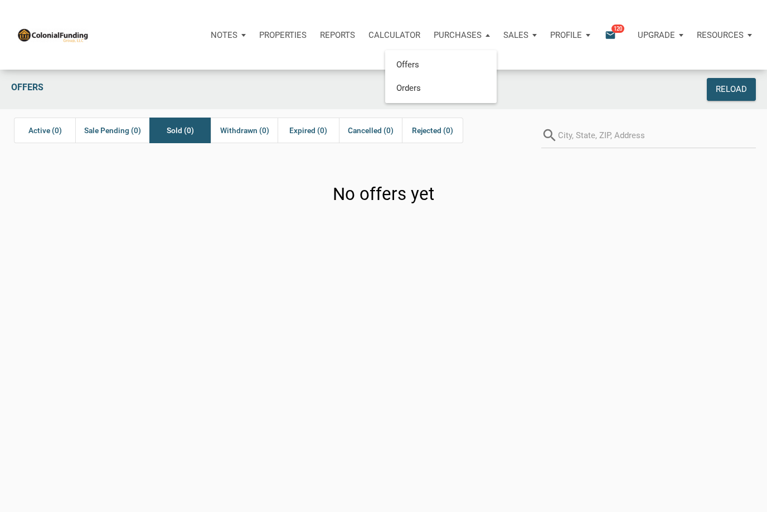
click at [253, 39] on div "Sales" at bounding box center [228, 34] width 49 height 33
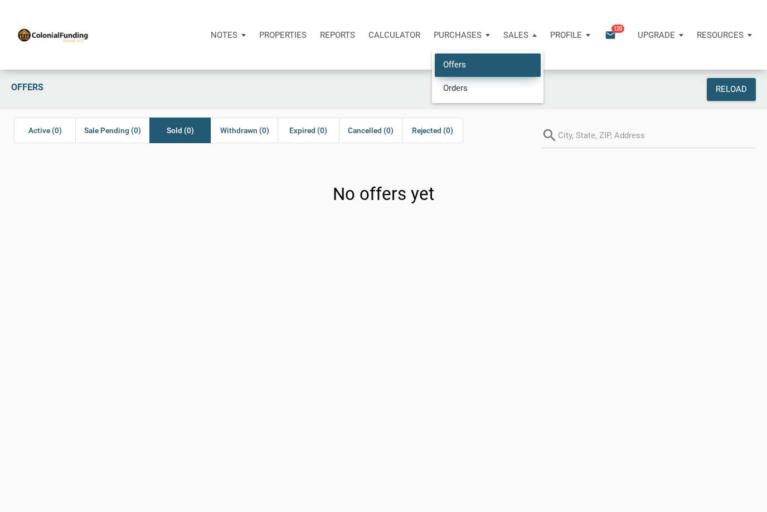
click at [457, 65] on link "Offers" at bounding box center [488, 65] width 106 height 23
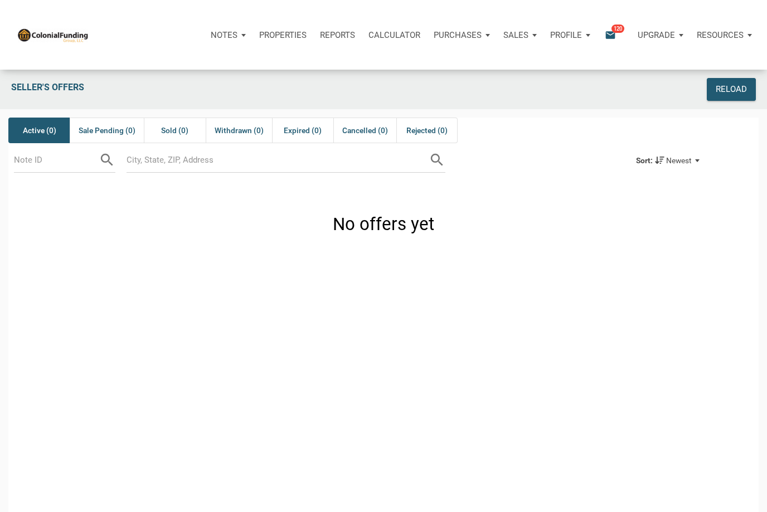
click at [238, 36] on p "Purchases" at bounding box center [224, 35] width 27 height 10
click at [421, 68] on link "Offers" at bounding box center [441, 65] width 106 height 23
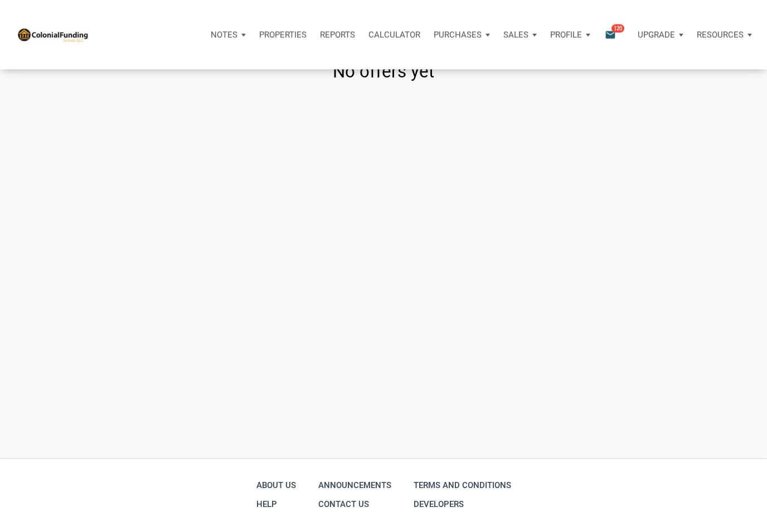
scroll to position [139, 0]
